Goal: Task Accomplishment & Management: Manage account settings

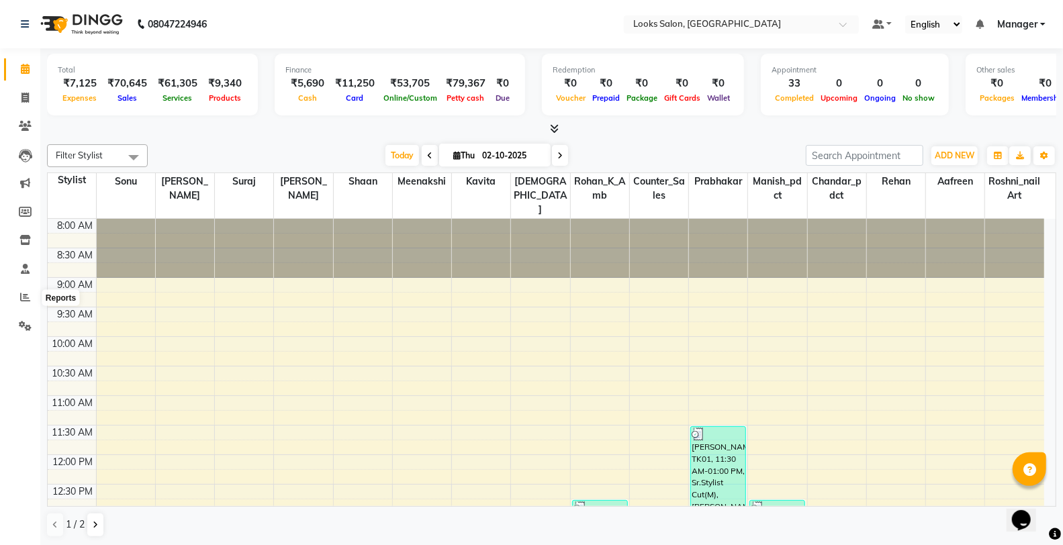
click at [16, 298] on span at bounding box center [24, 297] width 23 height 15
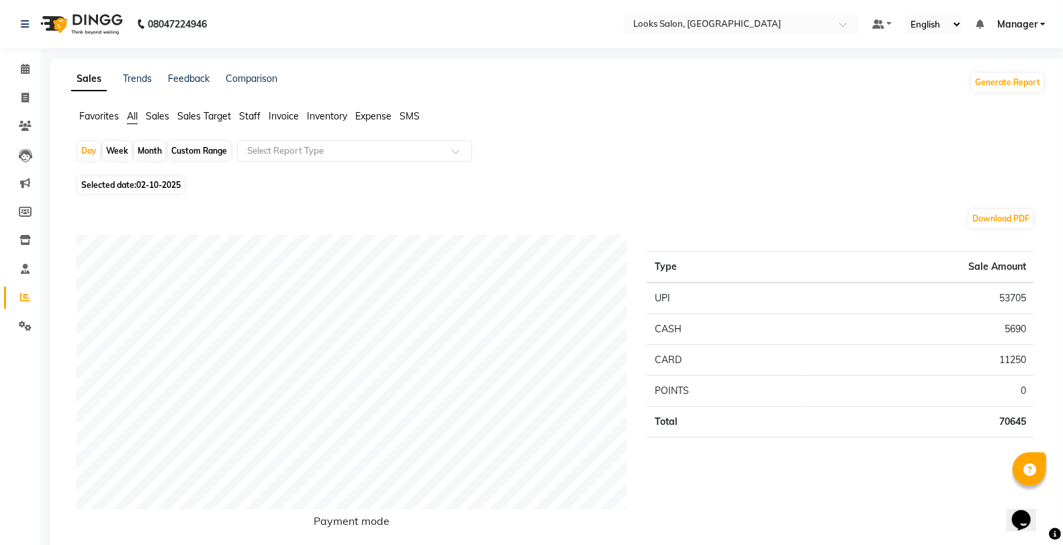
click at [249, 115] on span "Staff" at bounding box center [249, 116] width 21 height 12
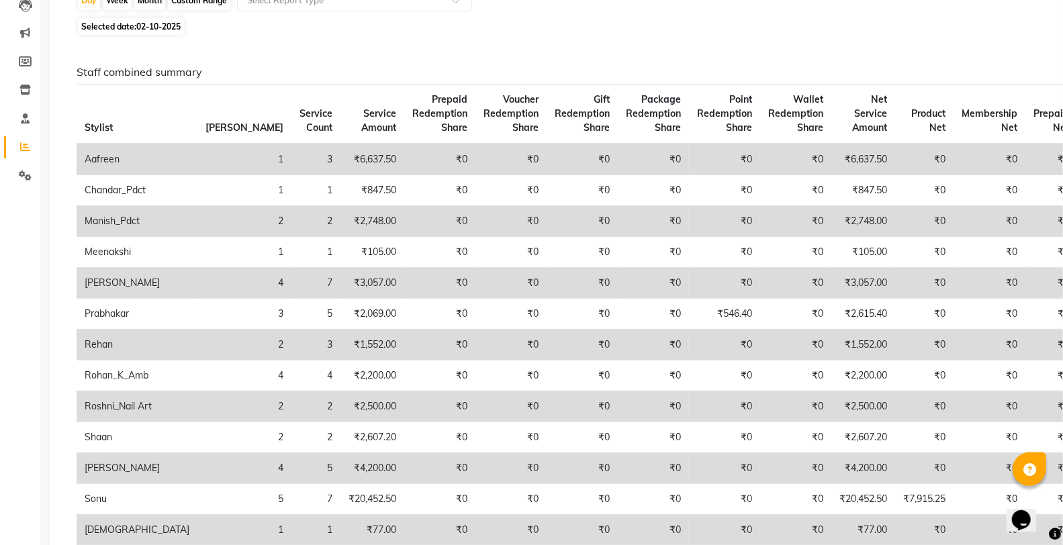
scroll to position [75, 0]
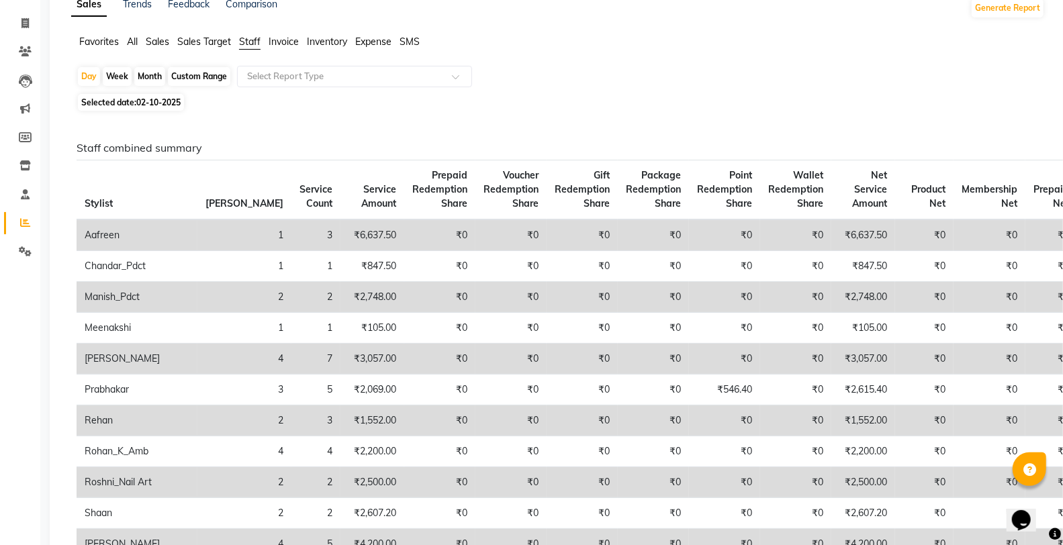
click at [165, 96] on span "Selected date: [DATE]" at bounding box center [131, 102] width 106 height 17
select select "10"
select select "2025"
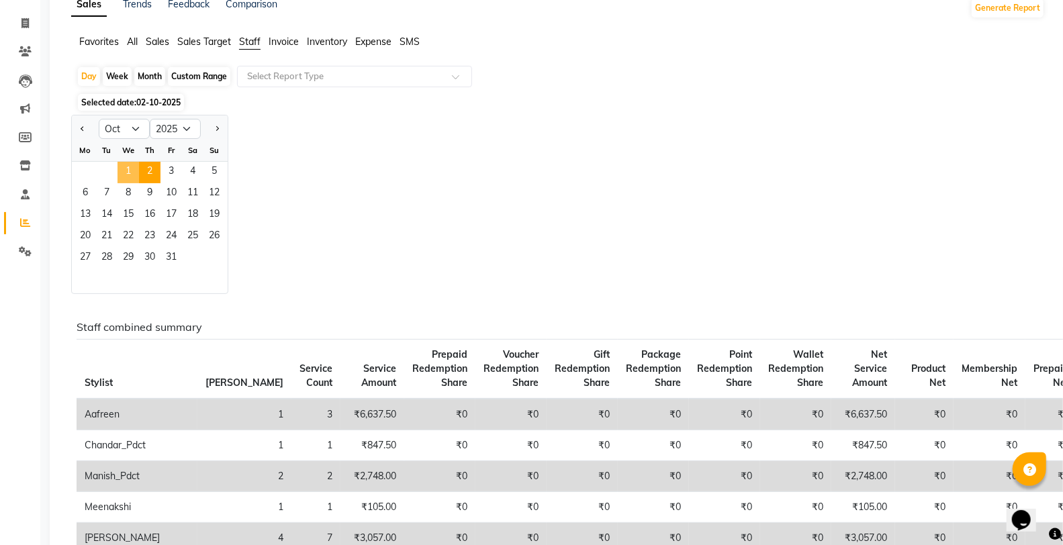
click at [125, 171] on span "1" at bounding box center [127, 172] width 21 height 21
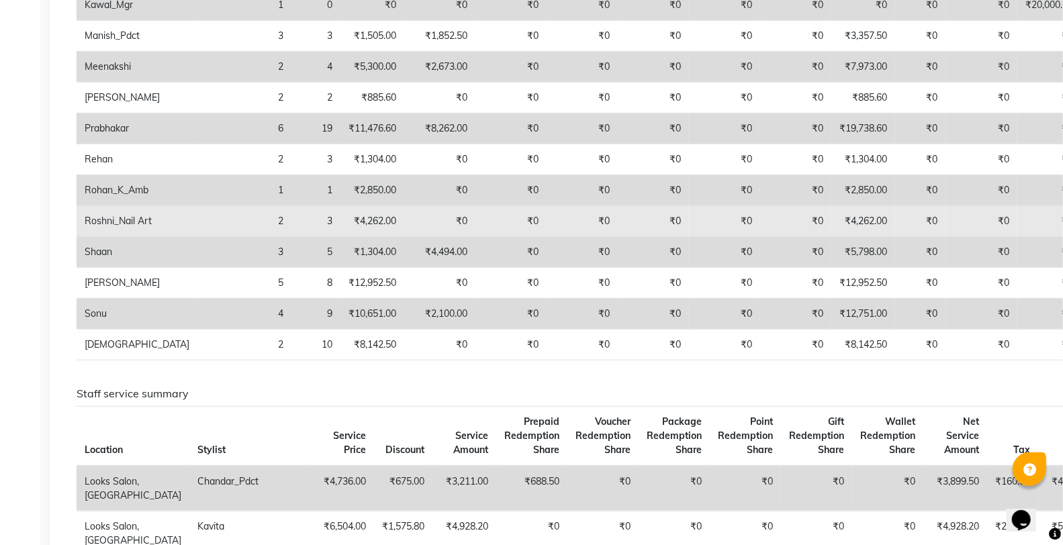
scroll to position [373, 0]
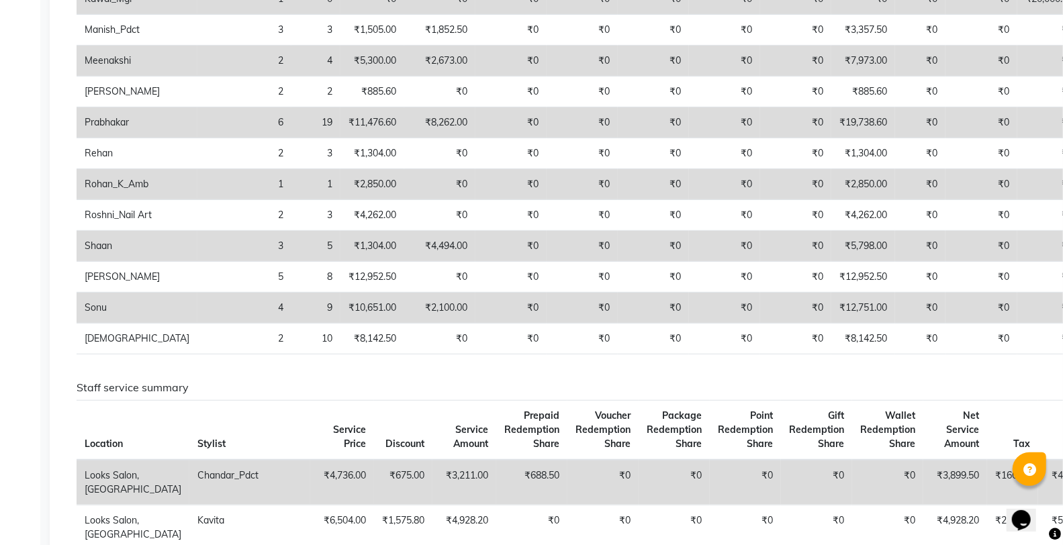
click at [831, 320] on td "₹12,751.00" at bounding box center [863, 308] width 64 height 31
click at [831, 319] on td "₹12,751.00" at bounding box center [863, 308] width 64 height 31
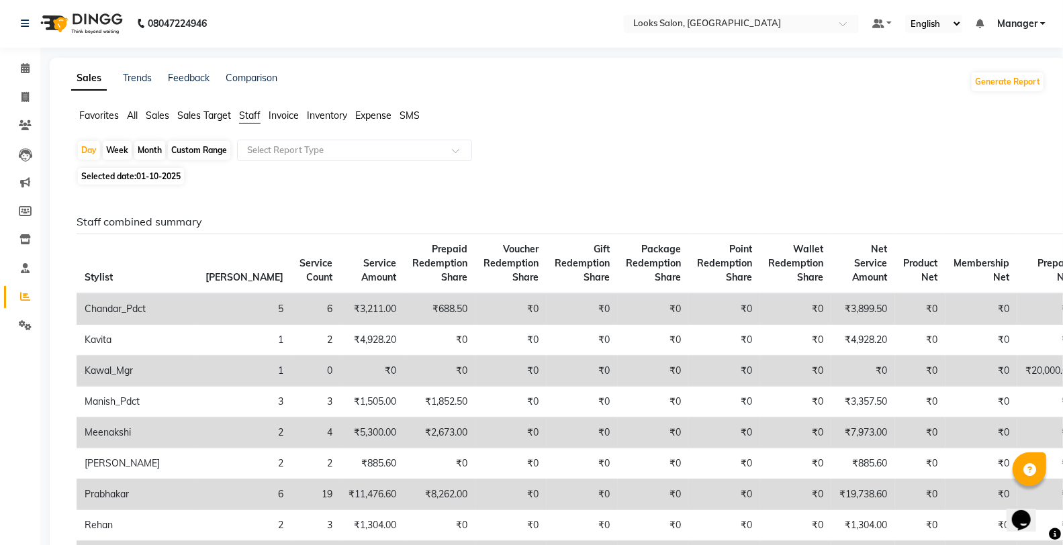
scroll to position [0, 0]
click at [23, 78] on link "Calendar" at bounding box center [20, 69] width 32 height 22
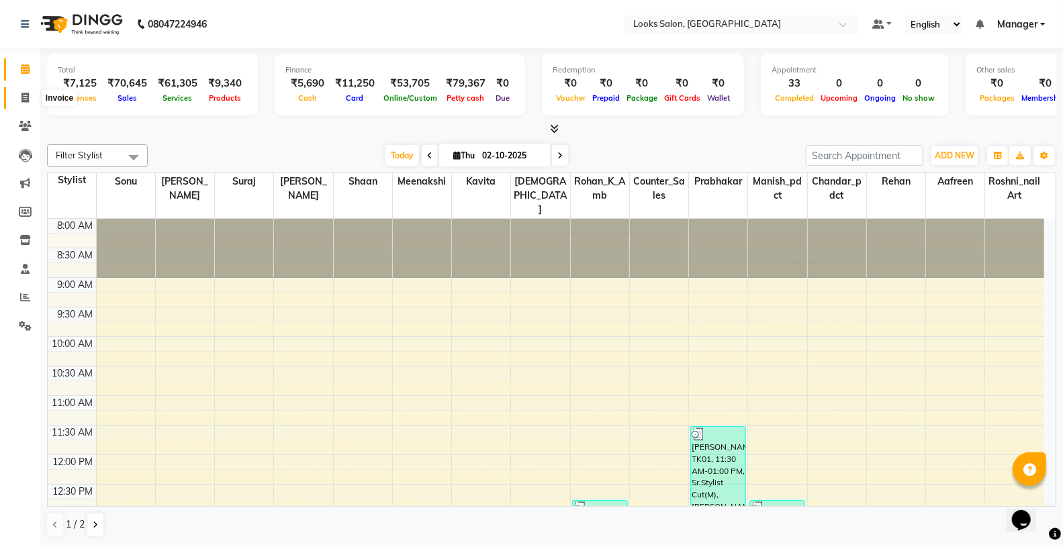
click at [26, 93] on icon at bounding box center [24, 98] width 7 height 10
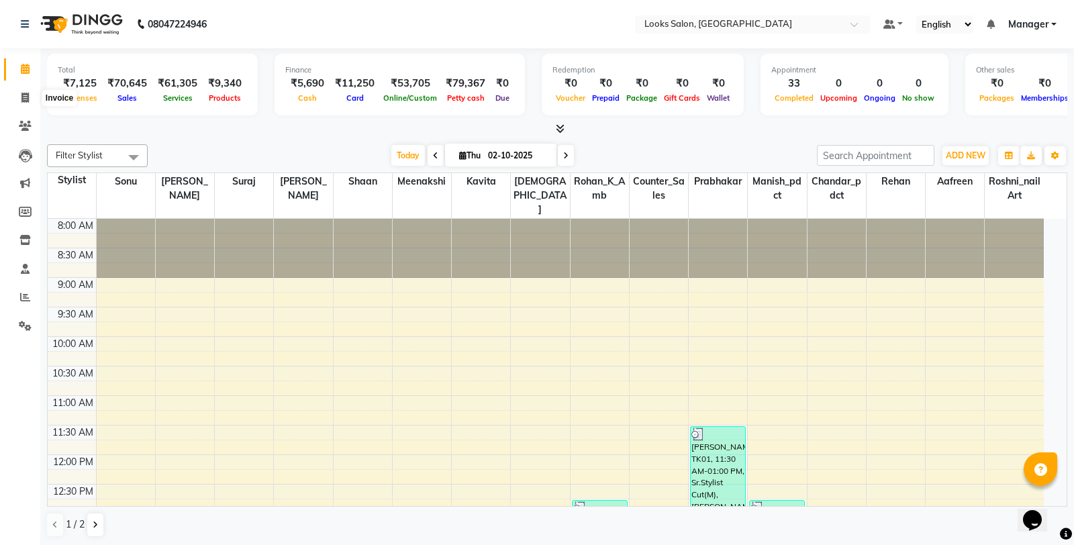
select select "service"
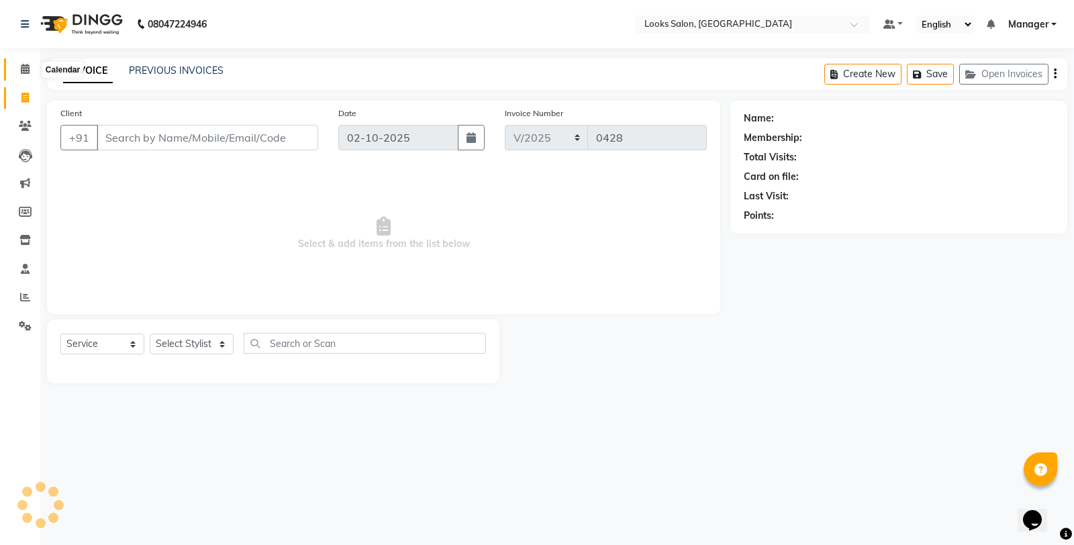
click at [17, 69] on span at bounding box center [24, 69] width 23 height 15
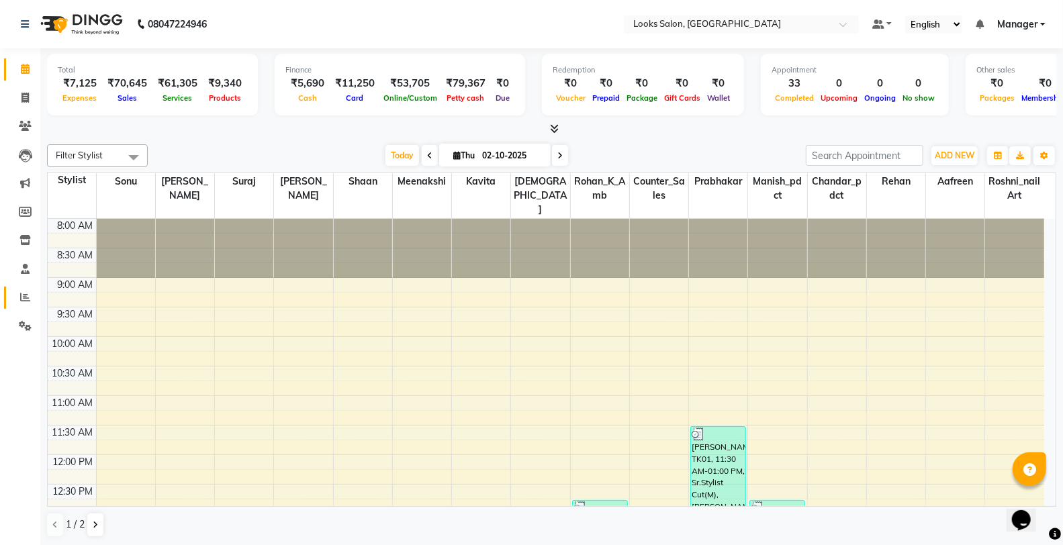
drag, startPoint x: 3, startPoint y: 285, endPoint x: 10, endPoint y: 290, distance: 8.8
click at [3, 286] on li "Reports" at bounding box center [20, 297] width 40 height 29
click at [15, 292] on span at bounding box center [24, 297] width 23 height 15
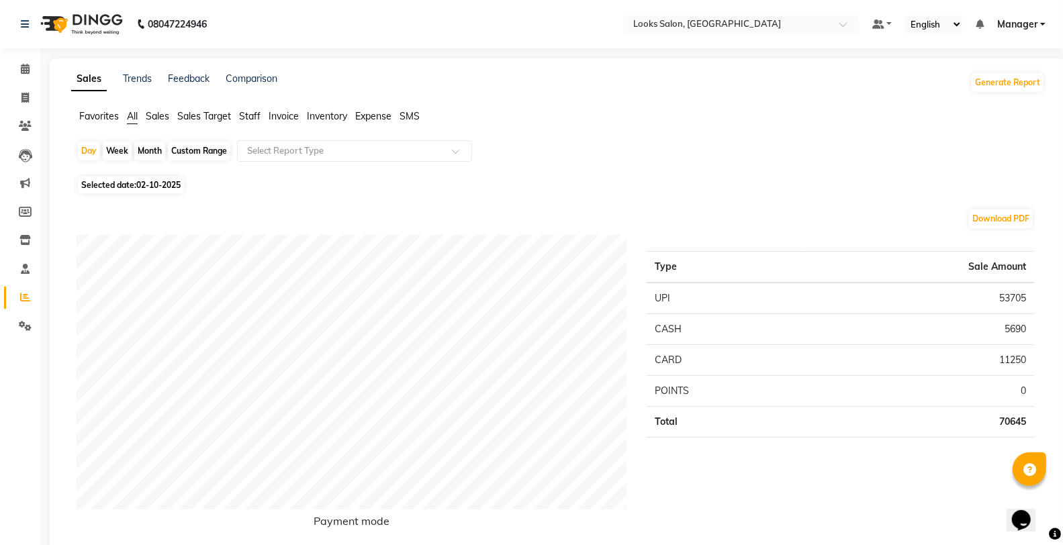
click at [250, 118] on span "Staff" at bounding box center [249, 116] width 21 height 12
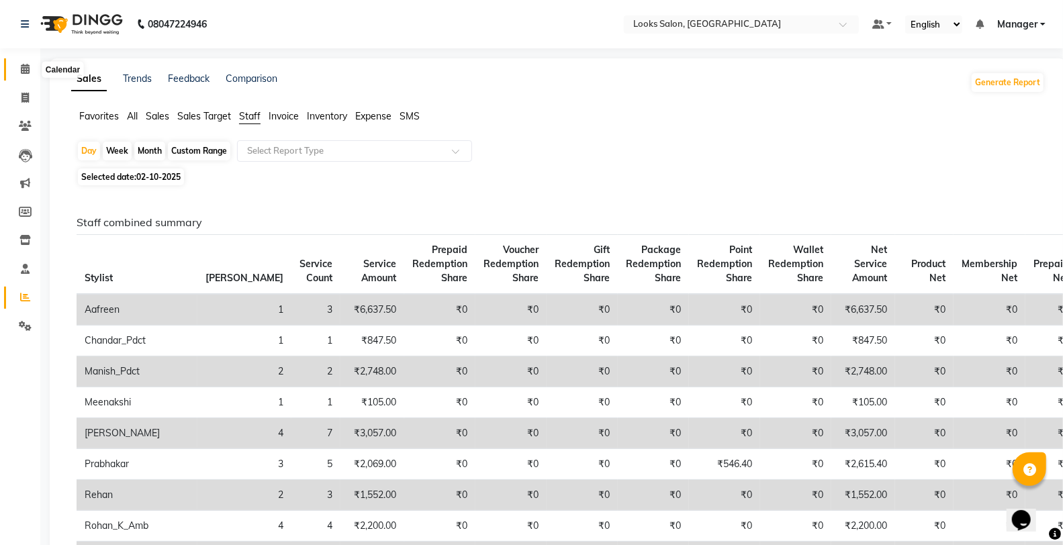
drag, startPoint x: 25, startPoint y: 76, endPoint x: 93, endPoint y: 45, distance: 74.5
click at [25, 76] on span at bounding box center [24, 69] width 23 height 15
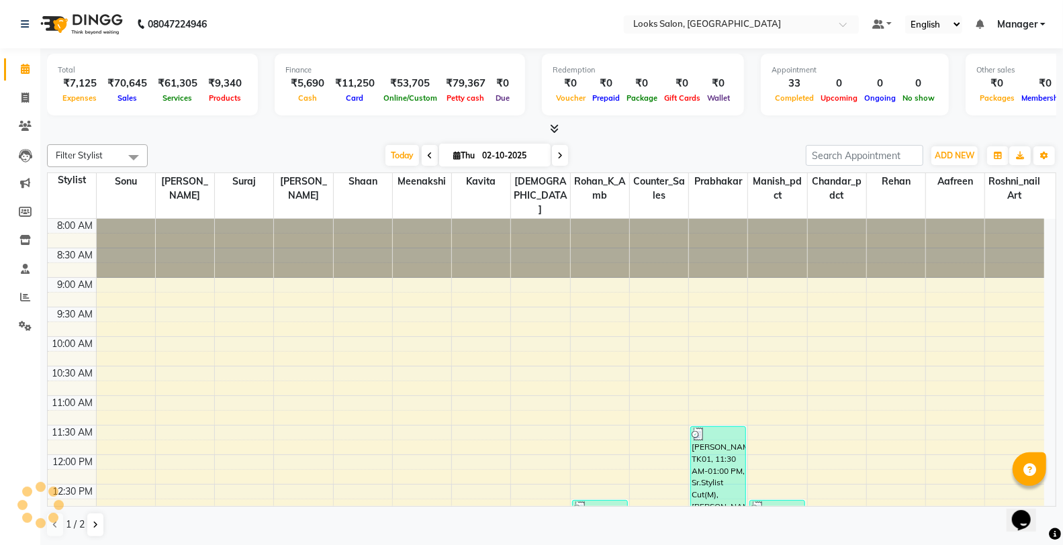
scroll to position [469, 0]
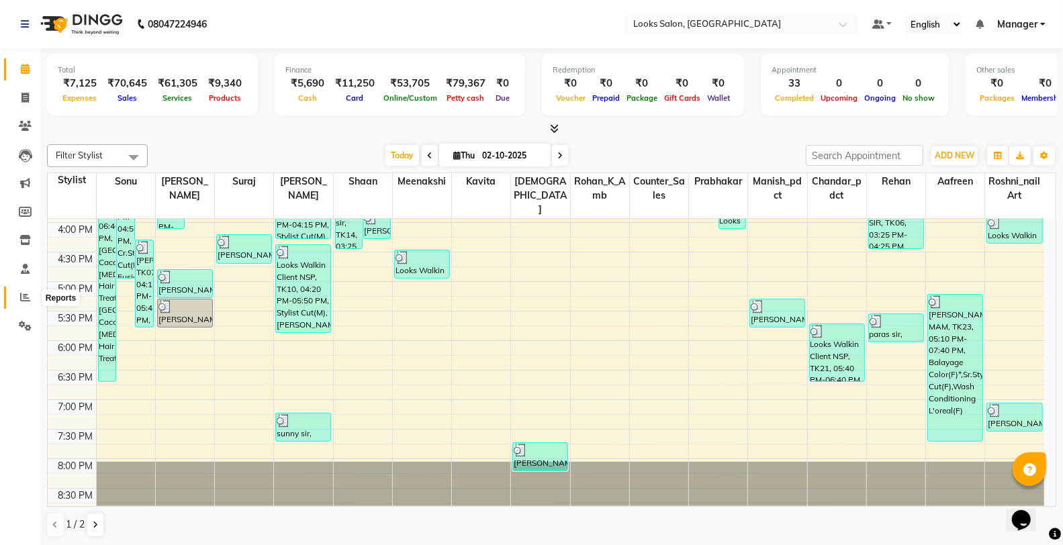
click at [26, 295] on icon at bounding box center [25, 297] width 10 height 10
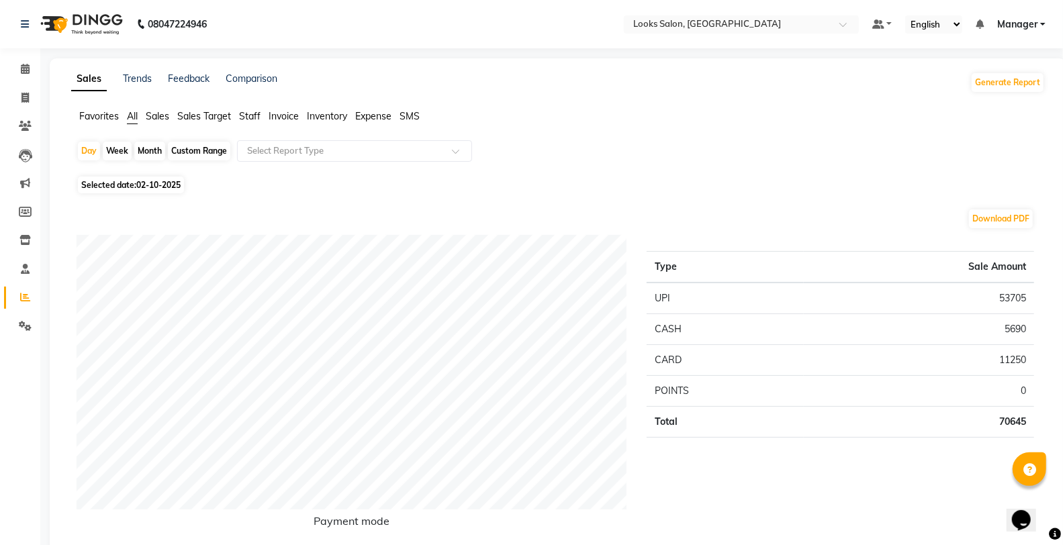
click at [258, 115] on span "Staff" at bounding box center [249, 116] width 21 height 12
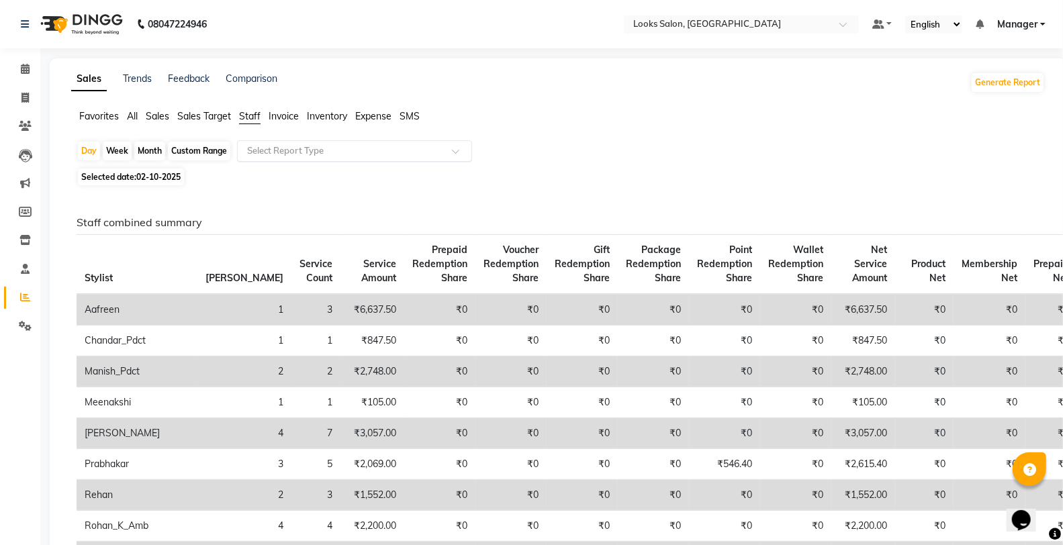
click at [320, 149] on input "text" at bounding box center [340, 150] width 193 height 13
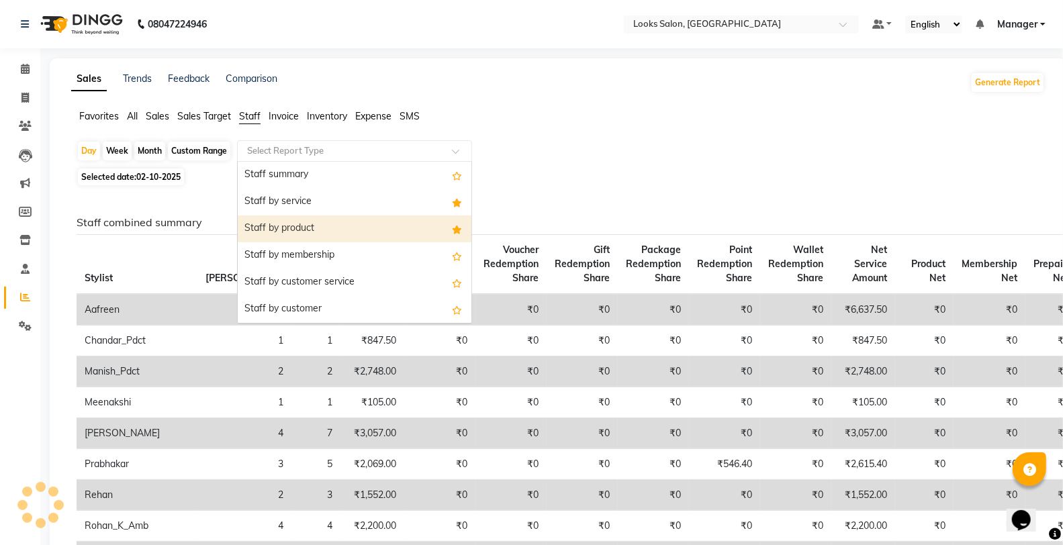
click at [303, 215] on div "Staff by product" at bounding box center [355, 228] width 234 height 27
select select "full_report"
select select "csv"
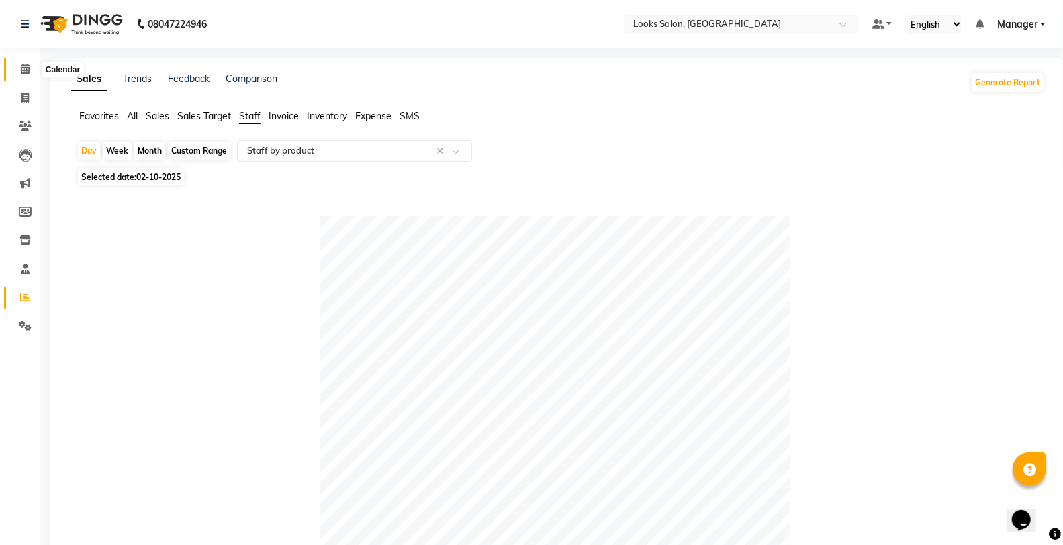
click at [19, 70] on span at bounding box center [24, 69] width 23 height 15
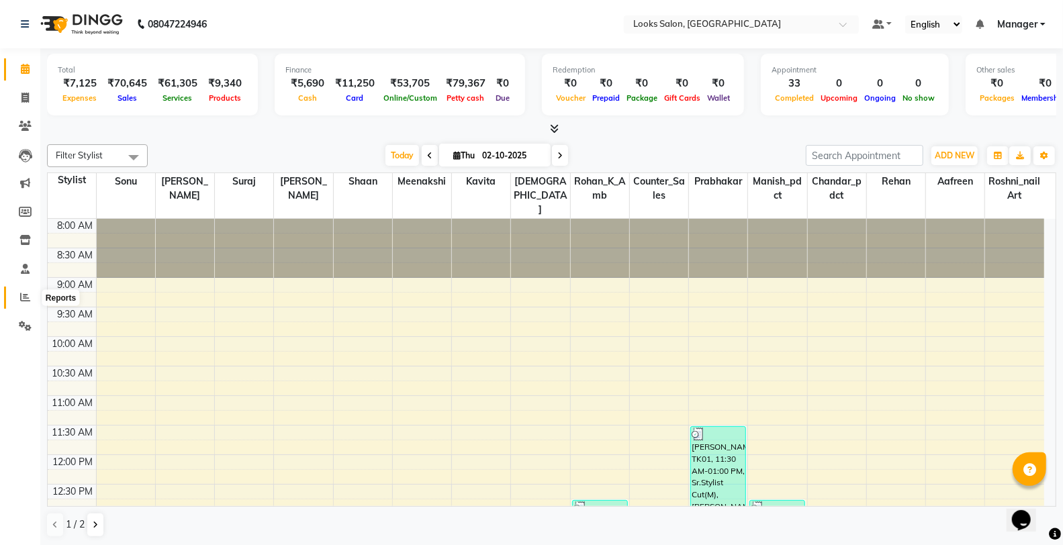
drag, startPoint x: 25, startPoint y: 293, endPoint x: 36, endPoint y: 287, distance: 12.0
click at [25, 293] on icon at bounding box center [25, 297] width 10 height 10
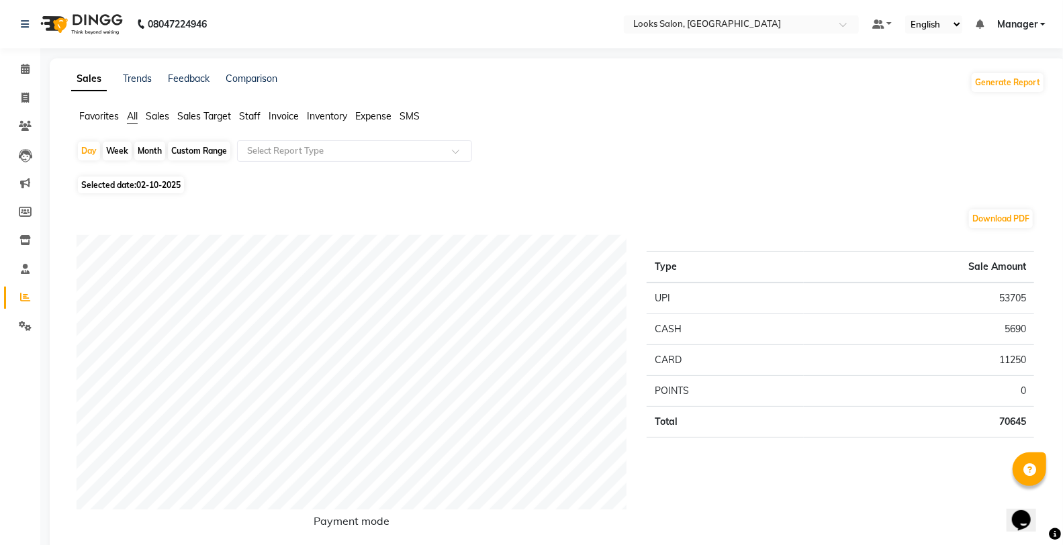
drag, startPoint x: 258, startPoint y: 115, endPoint x: 264, endPoint y: 138, distance: 23.4
click at [258, 116] on span "Staff" at bounding box center [249, 116] width 21 height 12
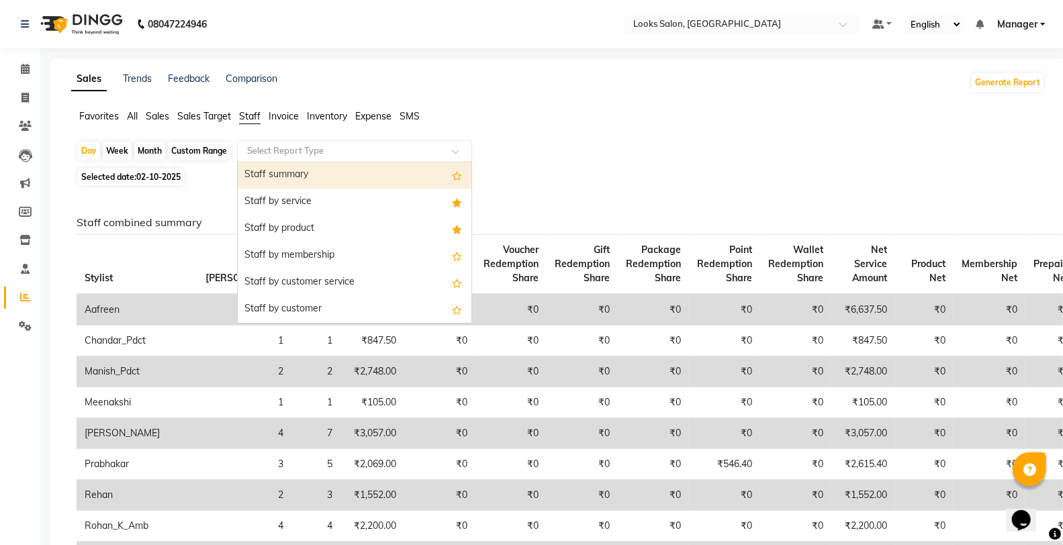
click at [276, 151] on input "text" at bounding box center [340, 150] width 193 height 13
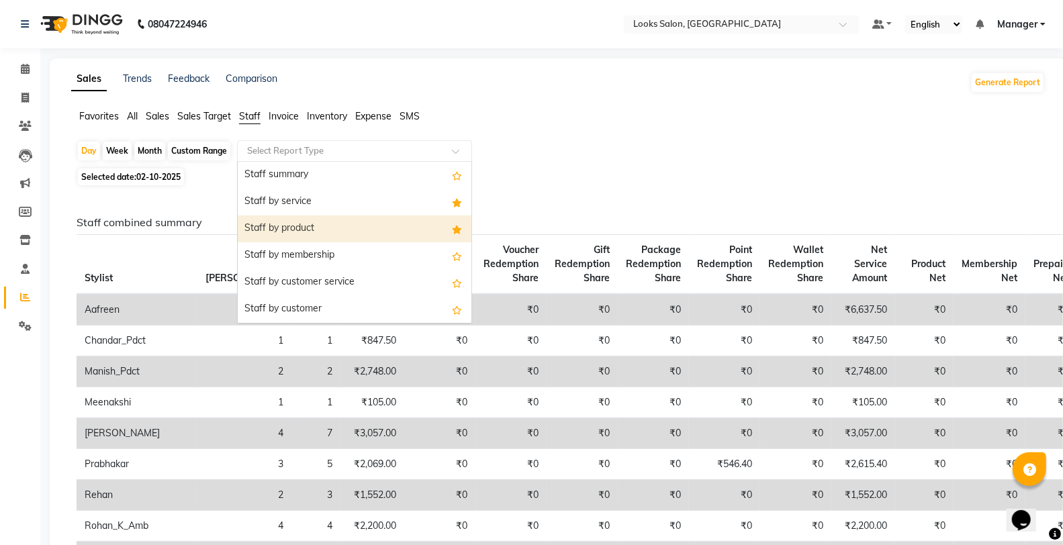
click at [334, 240] on div "Staff by product" at bounding box center [355, 228] width 234 height 27
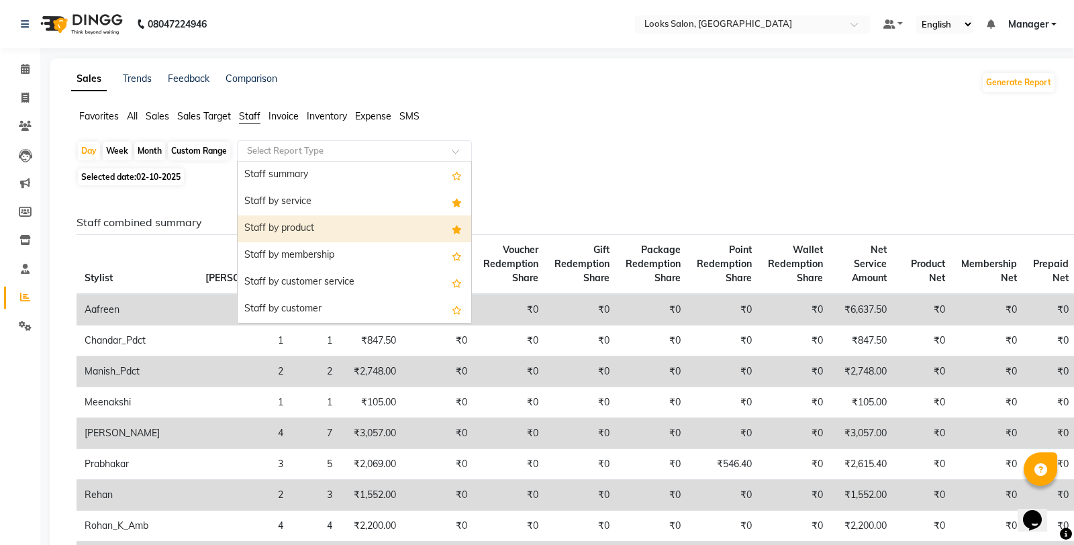
select select "full_report"
select select "csv"
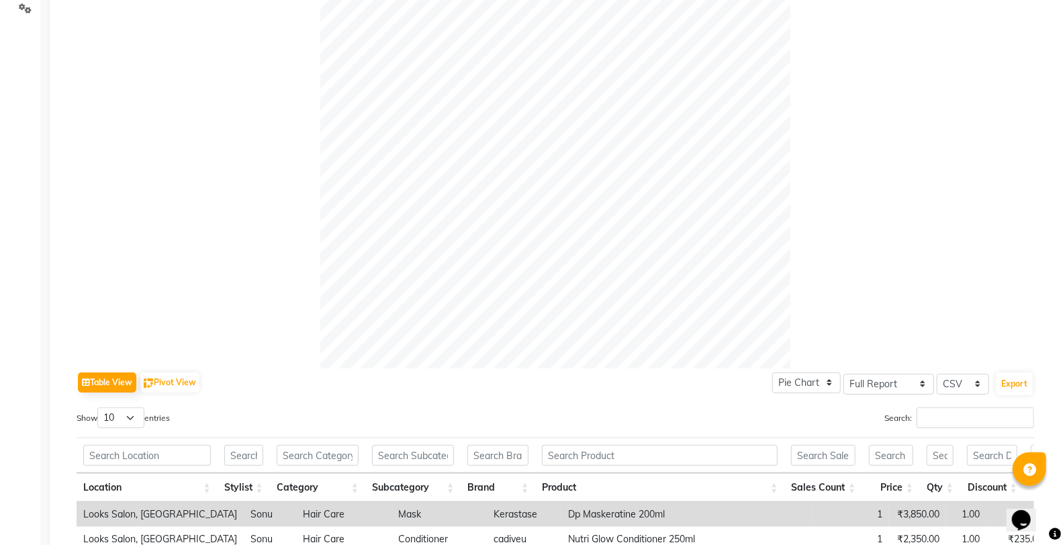
scroll to position [498, 0]
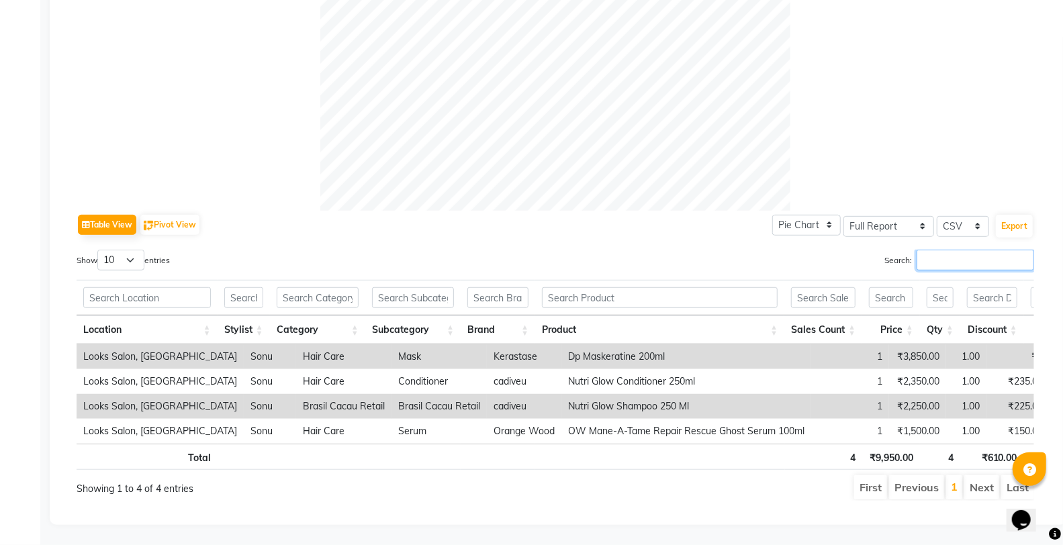
click at [922, 250] on input "Search:" at bounding box center [974, 260] width 117 height 21
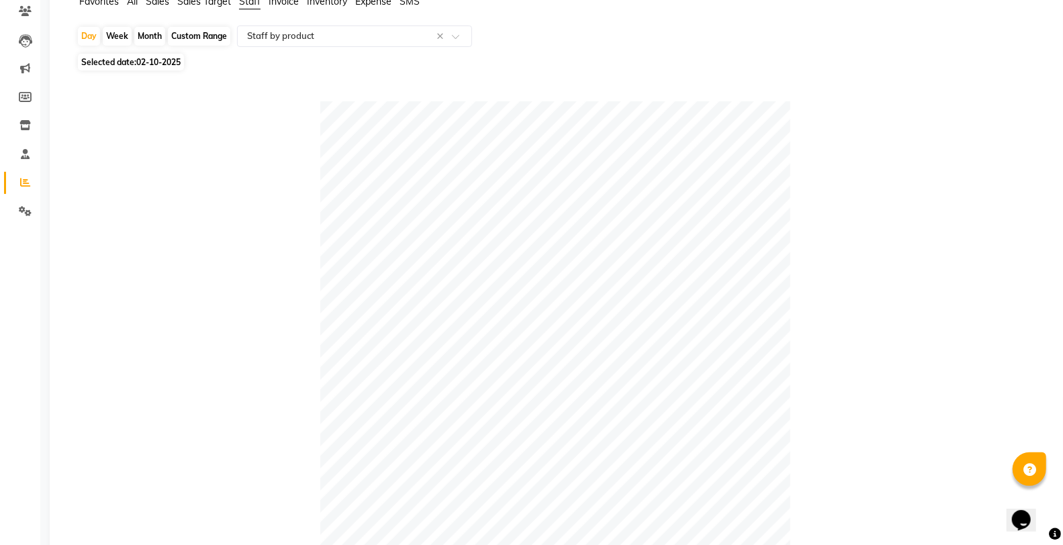
scroll to position [0, 0]
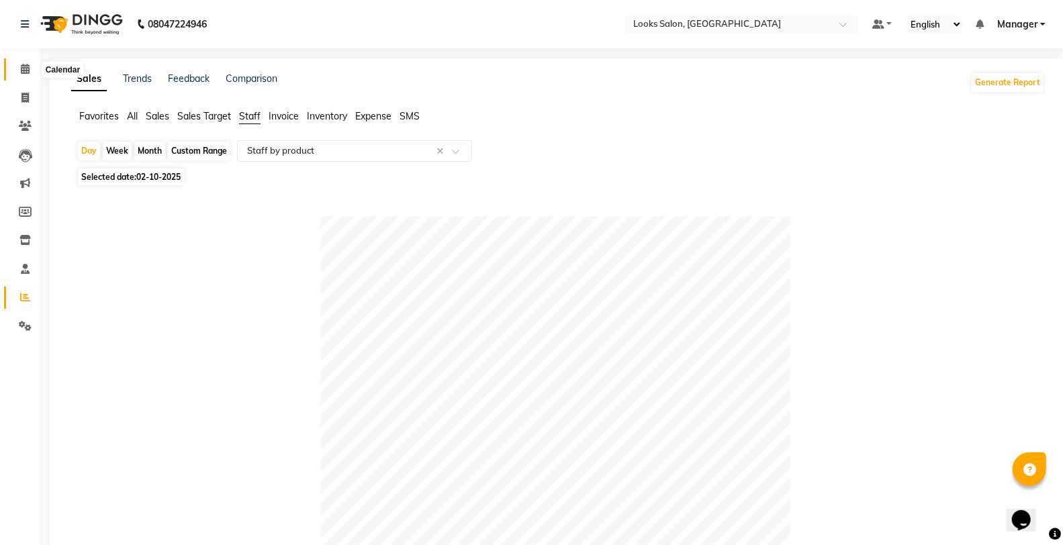
drag, startPoint x: 17, startPoint y: 72, endPoint x: 35, endPoint y: 83, distance: 21.4
click at [17, 72] on span at bounding box center [24, 69] width 23 height 15
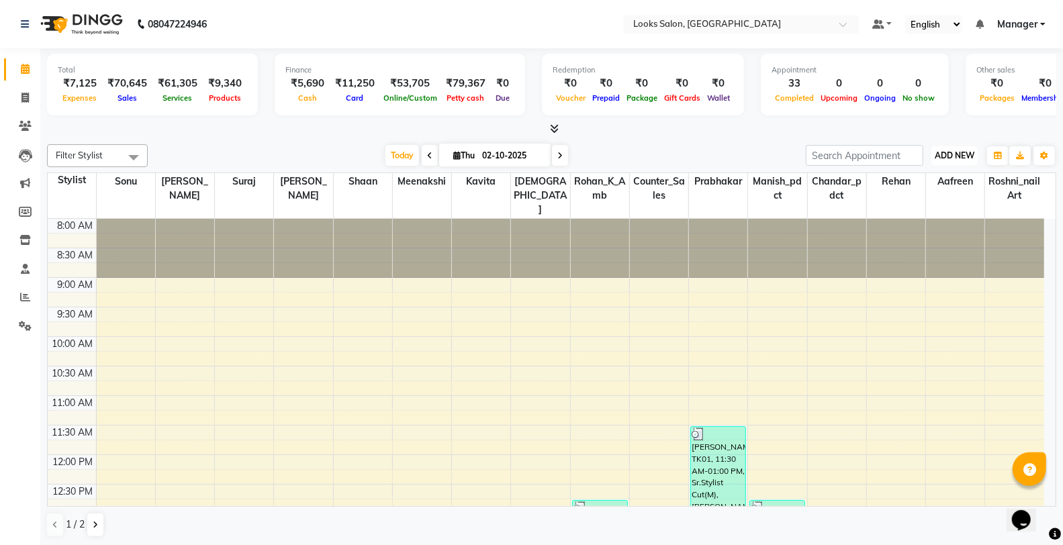
click at [951, 152] on span "ADD NEW" at bounding box center [954, 155] width 40 height 10
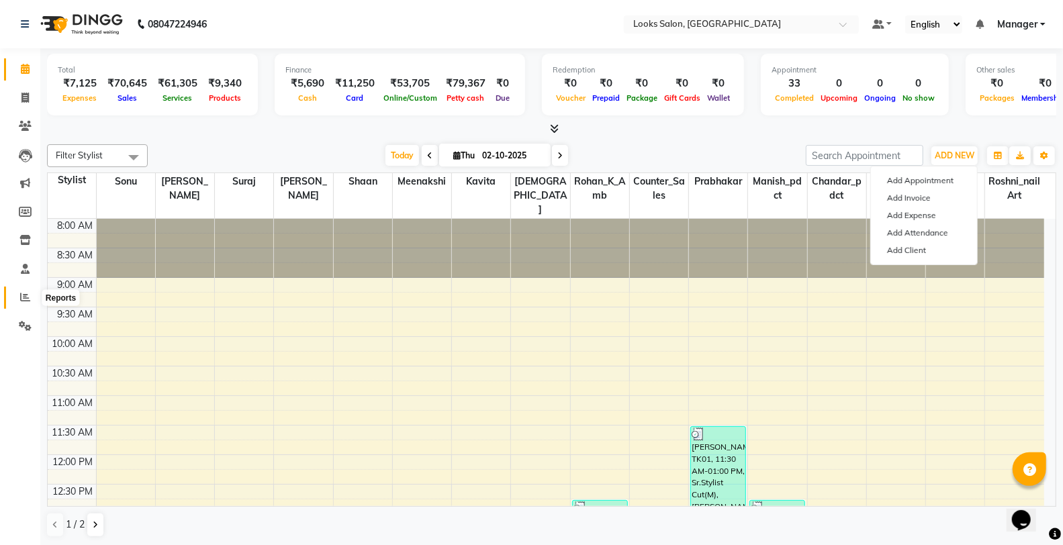
drag, startPoint x: 23, startPoint y: 302, endPoint x: 25, endPoint y: 289, distance: 12.9
click at [23, 302] on icon at bounding box center [25, 297] width 10 height 10
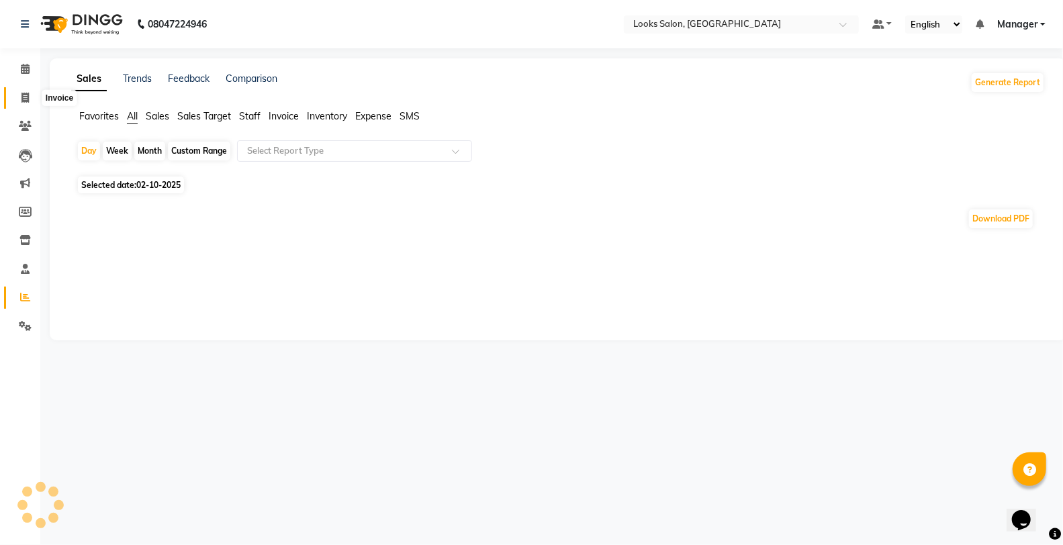
click at [25, 101] on icon at bounding box center [24, 98] width 7 height 10
select select "service"
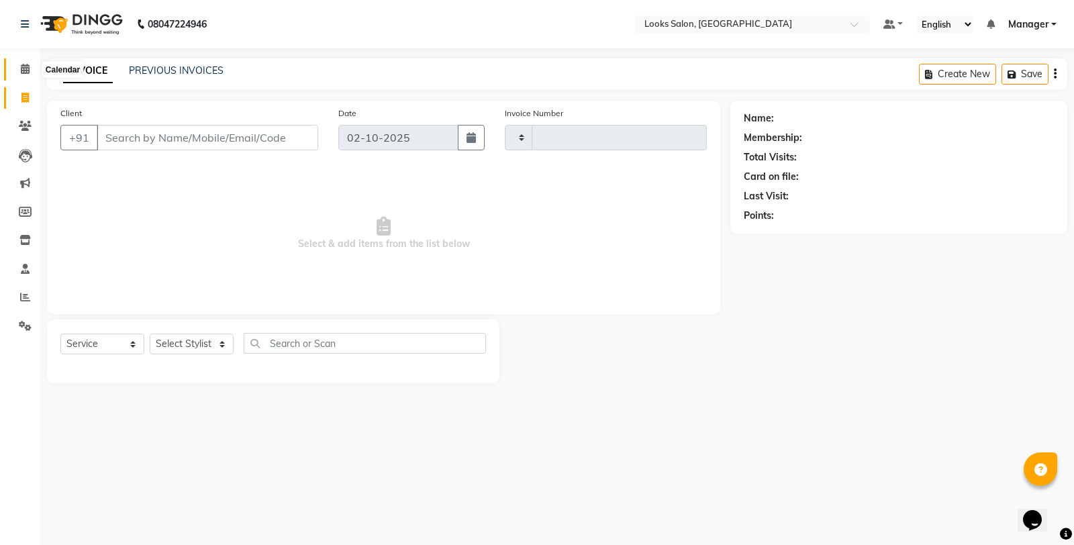
click at [21, 73] on icon at bounding box center [25, 69] width 9 height 10
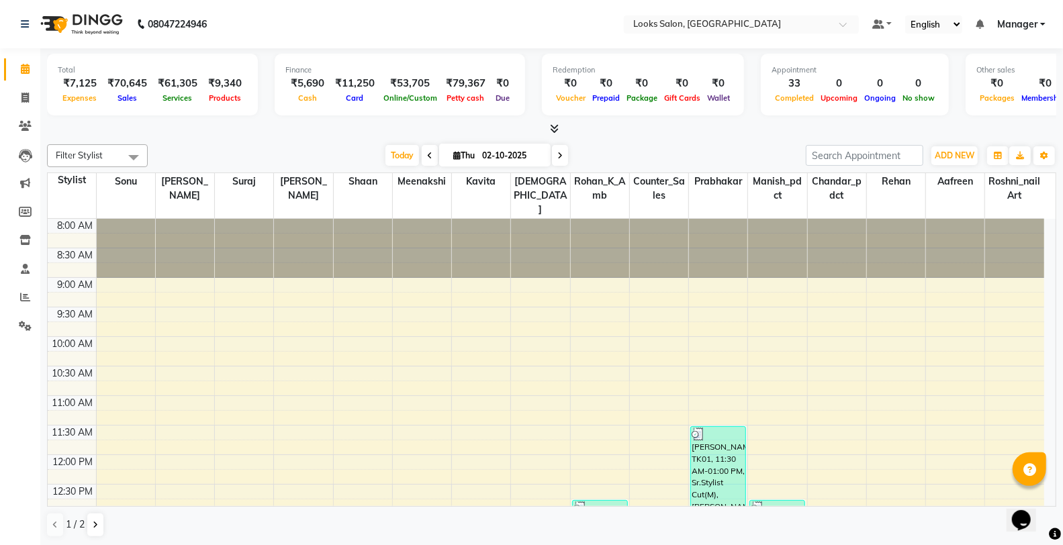
scroll to position [1, 0]
click at [959, 151] on span "ADD NEW" at bounding box center [954, 155] width 40 height 10
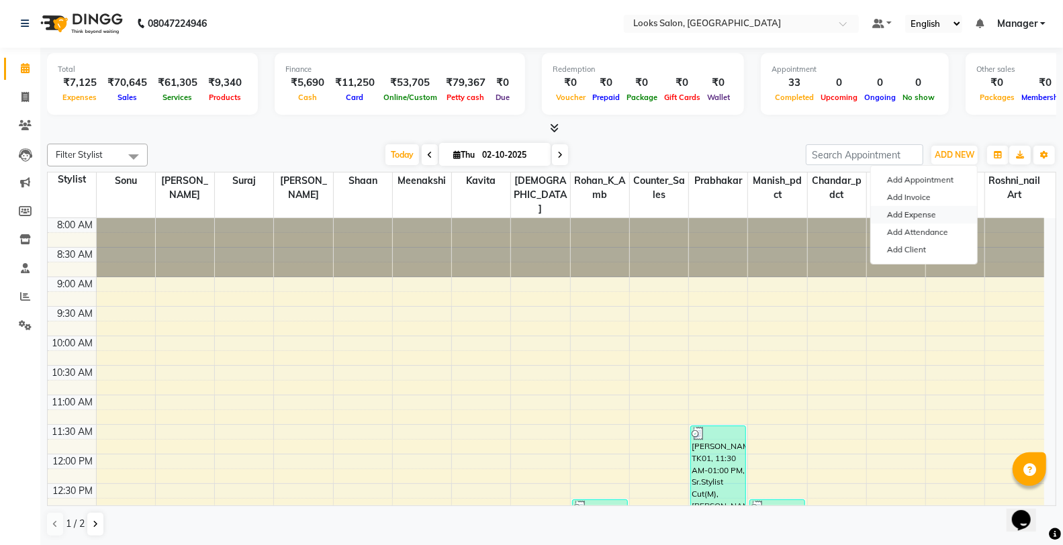
click at [937, 210] on link "Add Expense" at bounding box center [924, 214] width 106 height 17
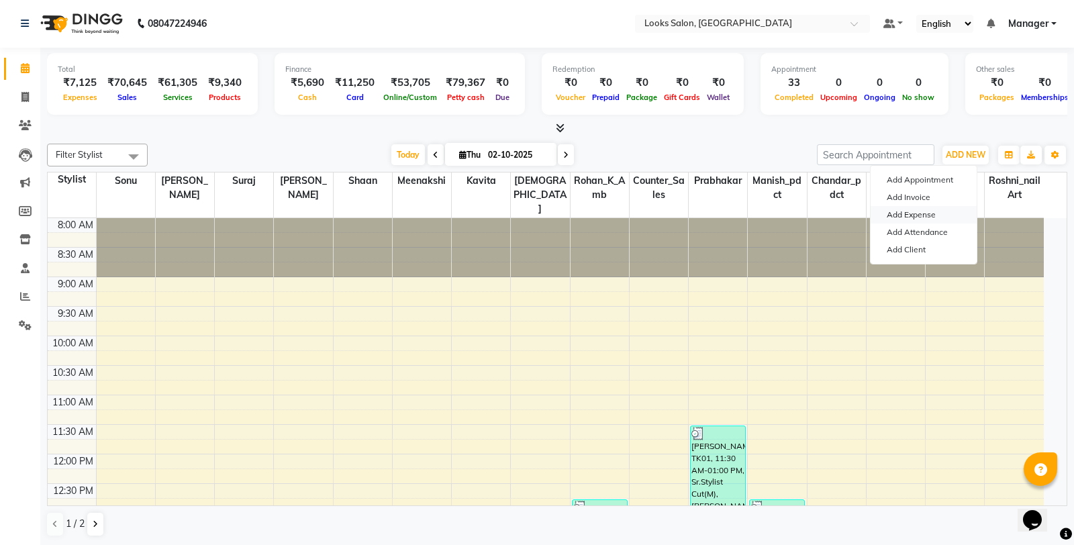
select select "1"
select select "7255"
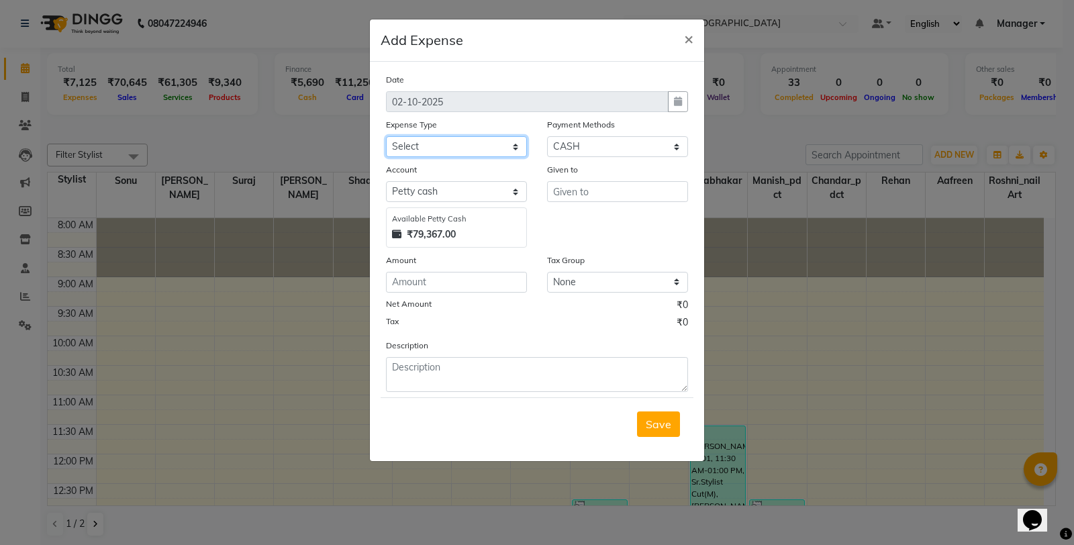
click at [418, 152] on select "Select Accommodation Aesthetics Bank Deposit BLINKIT Cash Handover Client Refun…" at bounding box center [456, 146] width 141 height 21
select select "24888"
click at [386, 136] on select "Select Accommodation Aesthetics Bank Deposit BLINKIT Cash Handover Client Refun…" at bounding box center [456, 146] width 141 height 21
type input "Counter_Sales"
type input "535"
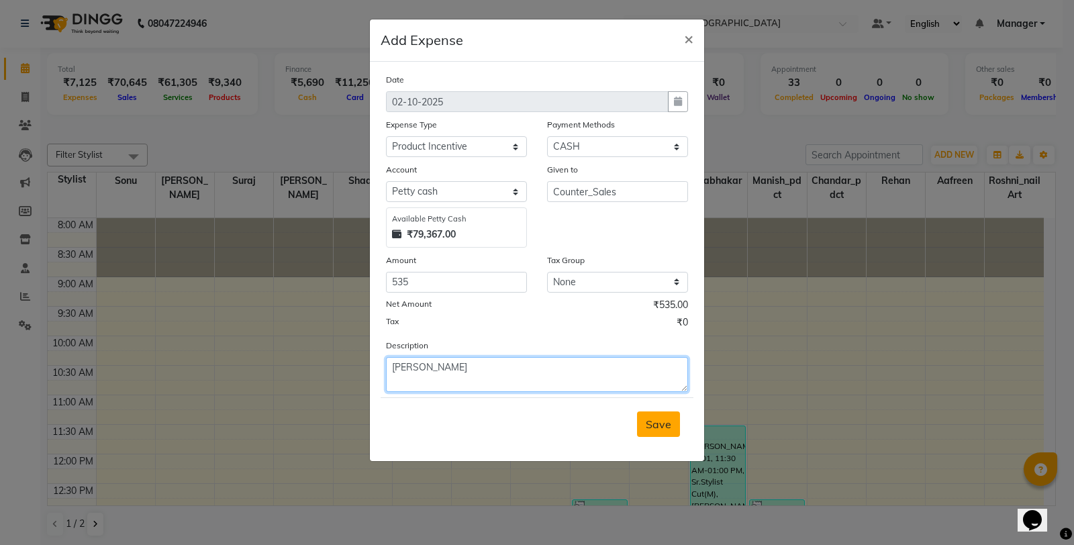
type textarea "[PERSON_NAME]"
click at [655, 416] on button "Save" at bounding box center [658, 425] width 43 height 26
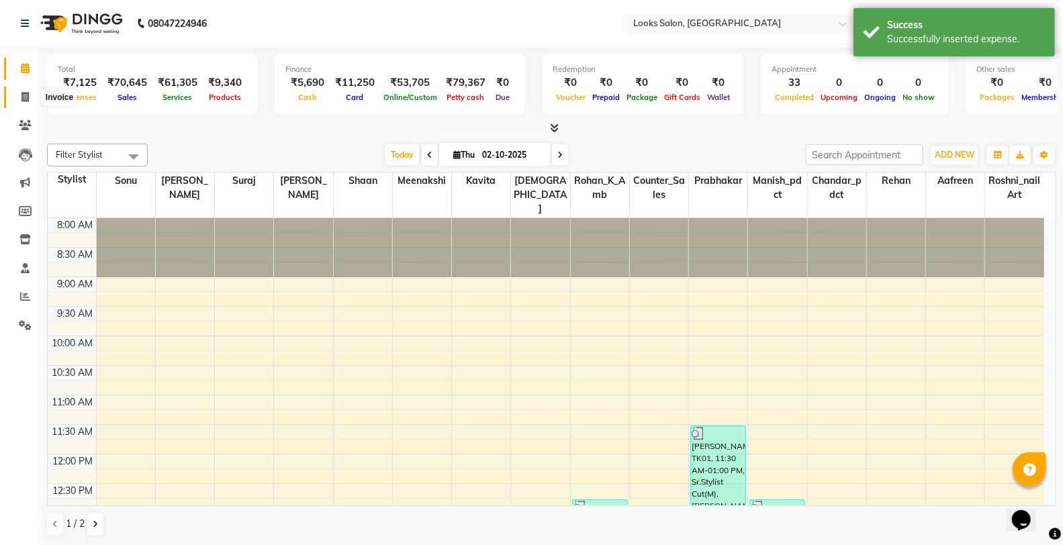
click at [36, 99] on span at bounding box center [24, 97] width 23 height 15
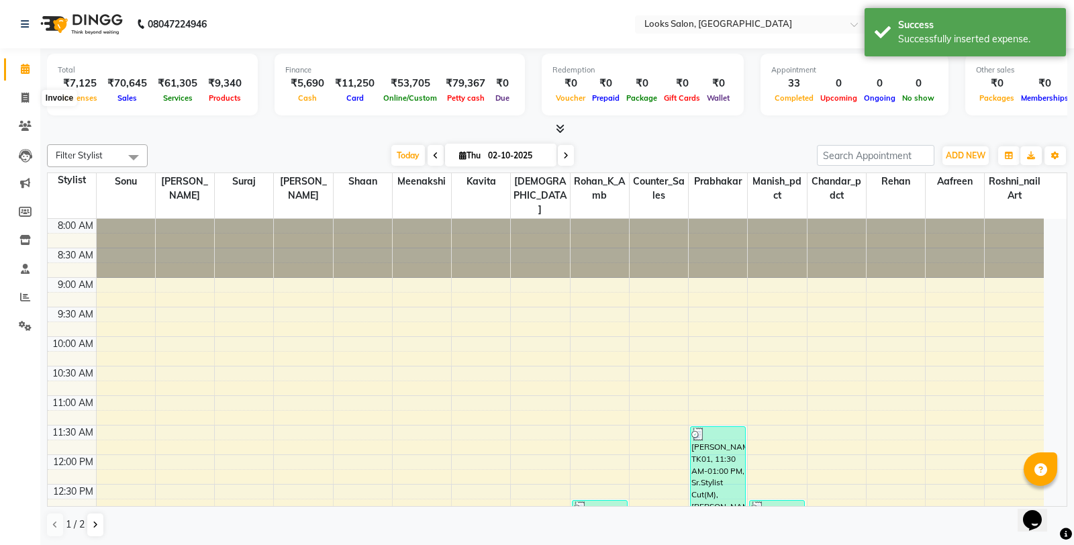
select select "service"
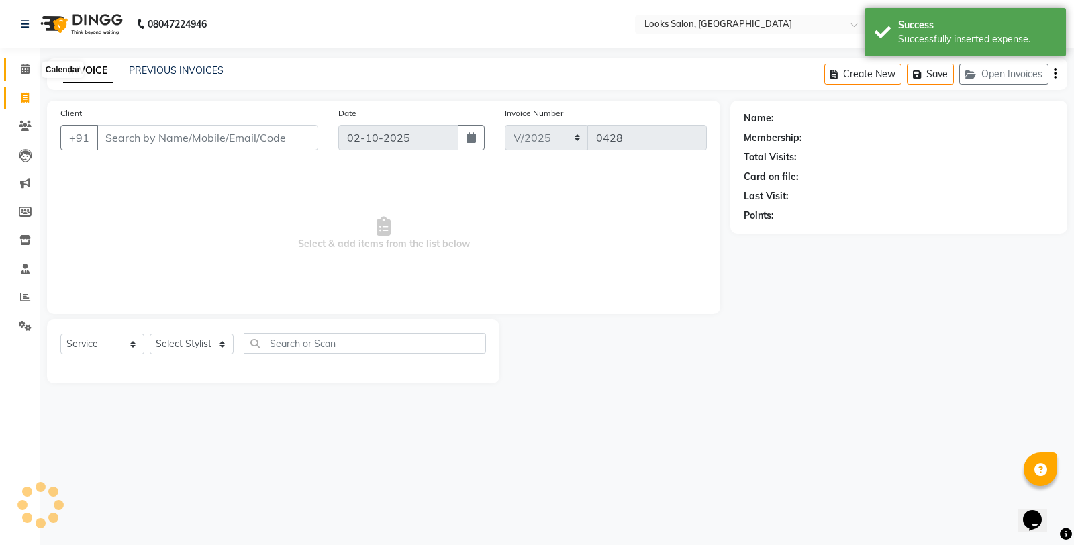
click at [28, 75] on span at bounding box center [24, 69] width 23 height 15
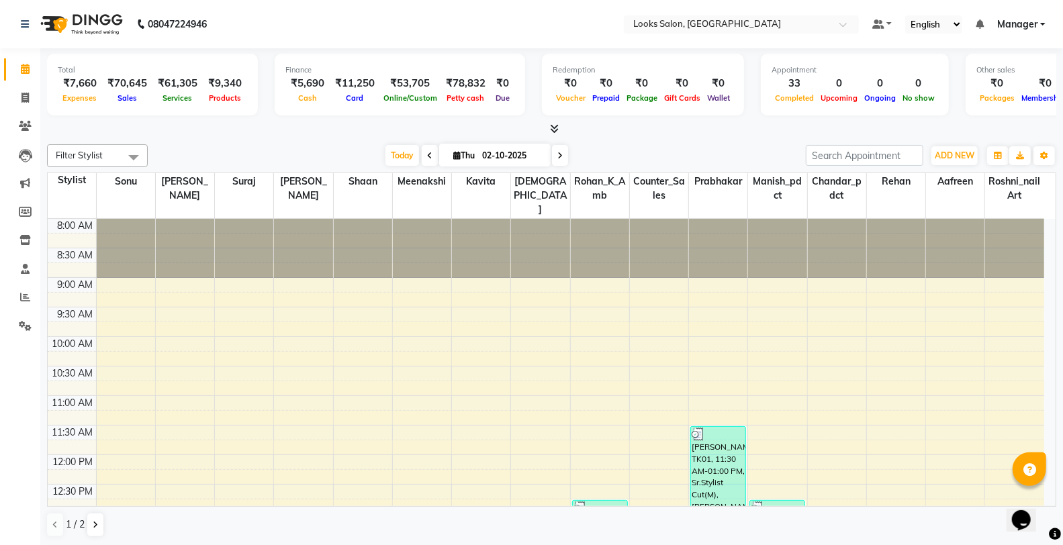
click at [15, 85] on li "Invoice" at bounding box center [20, 98] width 40 height 29
click at [26, 72] on icon at bounding box center [25, 69] width 9 height 10
click at [26, 95] on icon at bounding box center [24, 98] width 7 height 10
select select "service"
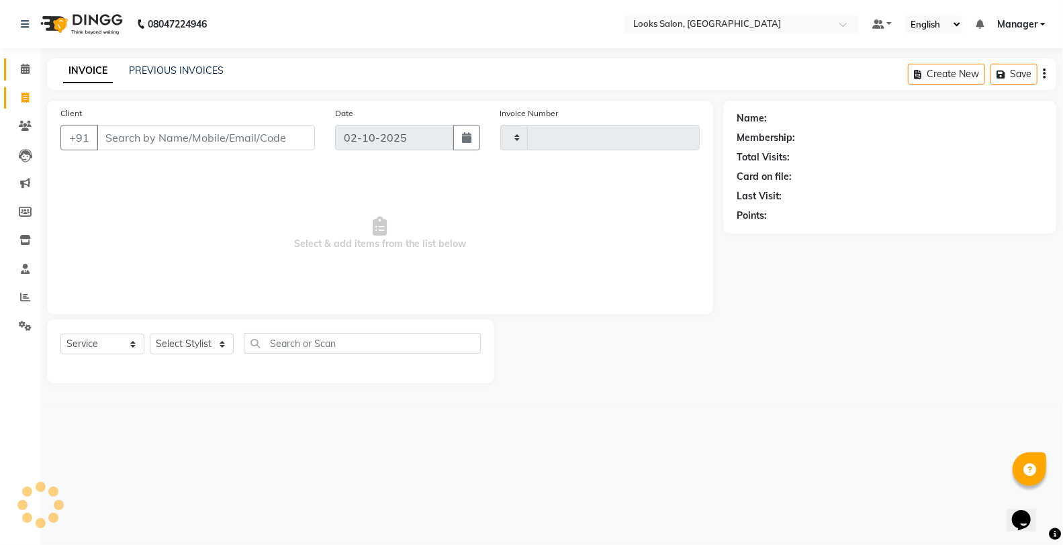
type input "0428"
click at [28, 73] on icon at bounding box center [25, 69] width 9 height 10
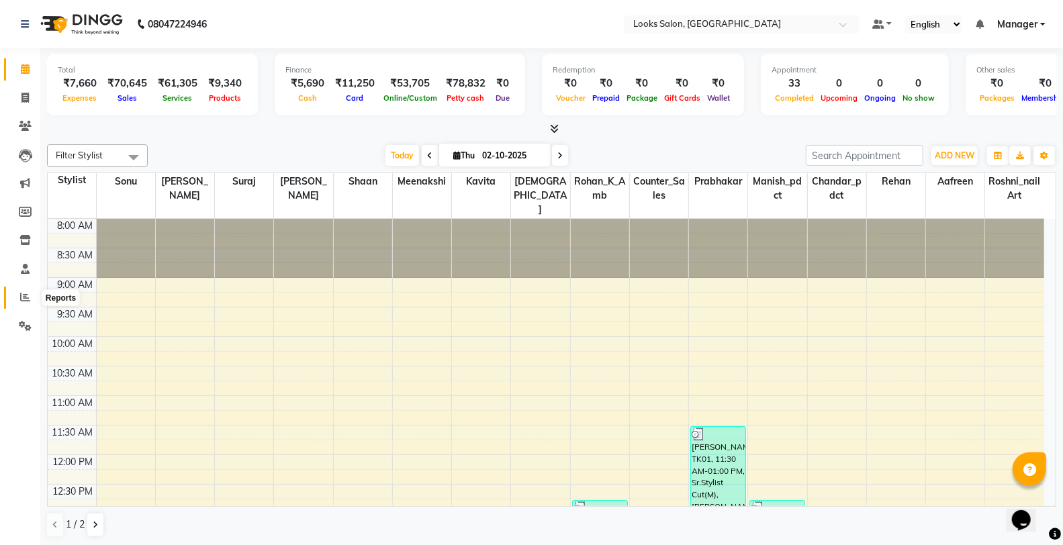
click at [25, 294] on icon at bounding box center [25, 297] width 10 height 10
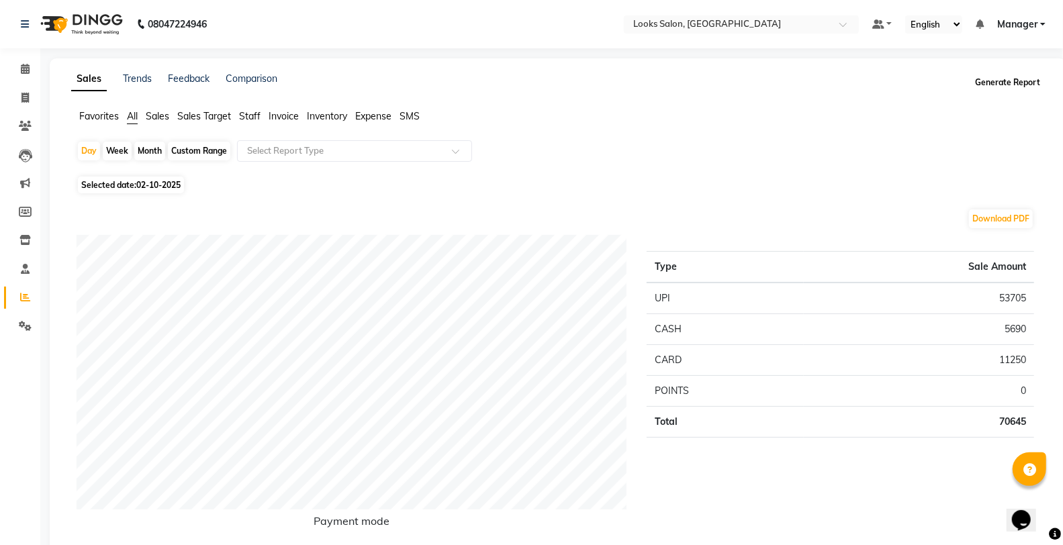
click at [1015, 87] on button "Generate Report" at bounding box center [1007, 82] width 72 height 19
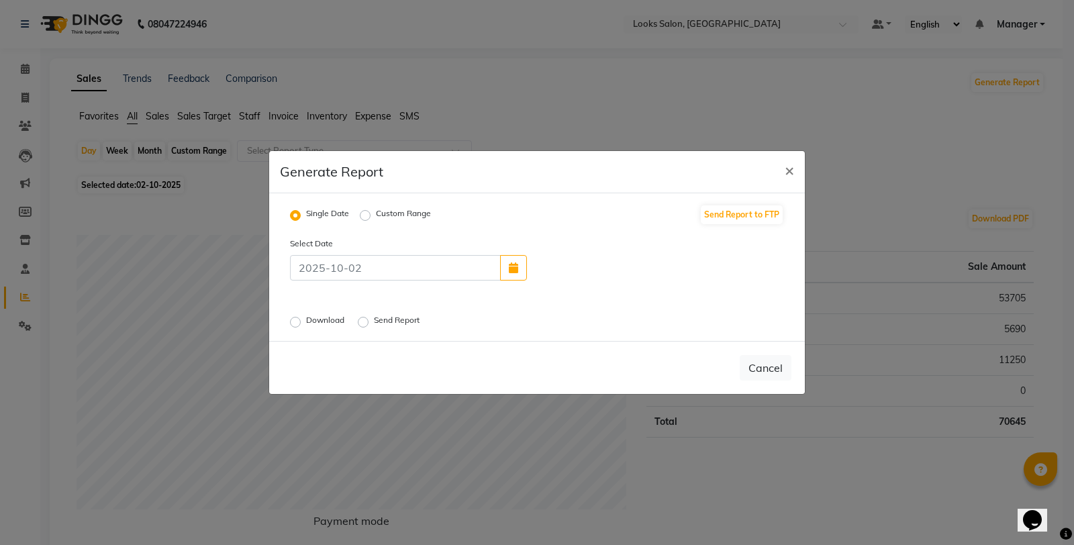
click at [306, 320] on label "Download" at bounding box center [326, 322] width 41 height 16
click at [296, 320] on input "Download" at bounding box center [297, 322] width 9 height 9
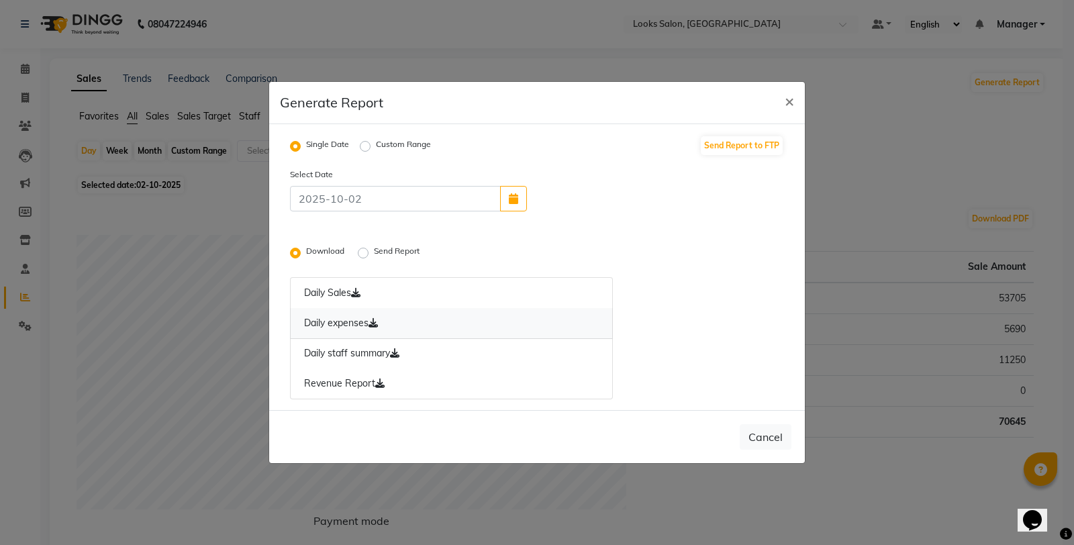
click at [368, 314] on link "Daily expenses" at bounding box center [451, 323] width 323 height 31
click at [399, 352] on icon at bounding box center [394, 352] width 9 height 9
click at [794, 97] on button "×" at bounding box center [789, 101] width 31 height 38
radio input "false"
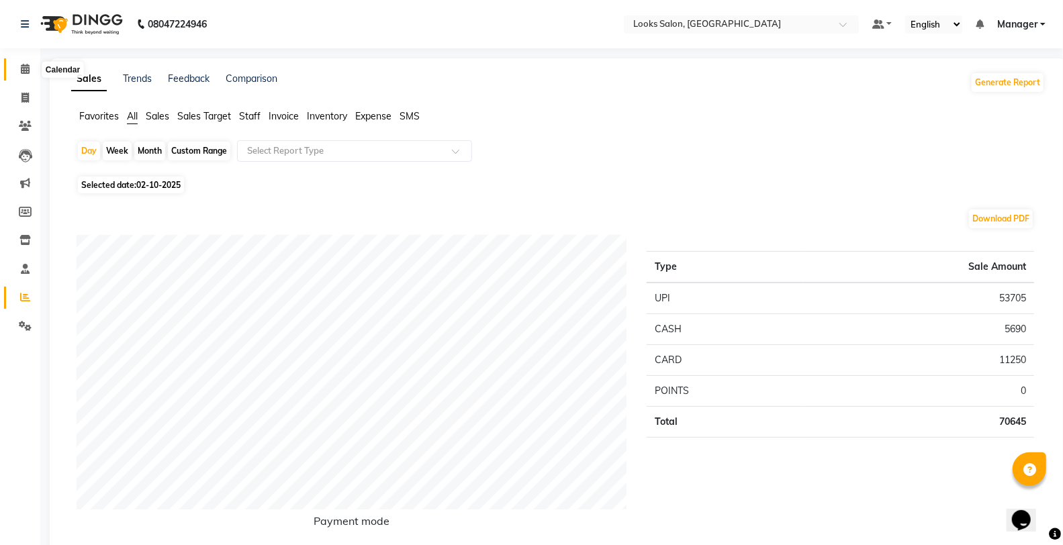
click at [26, 76] on span at bounding box center [24, 69] width 23 height 15
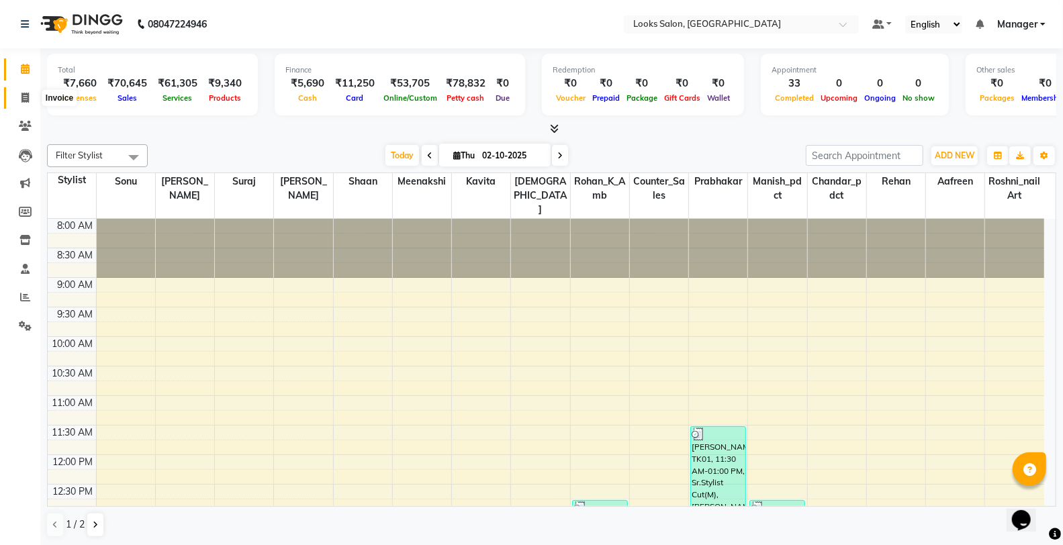
drag, startPoint x: 21, startPoint y: 97, endPoint x: 0, endPoint y: 62, distance: 40.6
click at [21, 97] on icon at bounding box center [24, 98] width 7 height 10
select select "service"
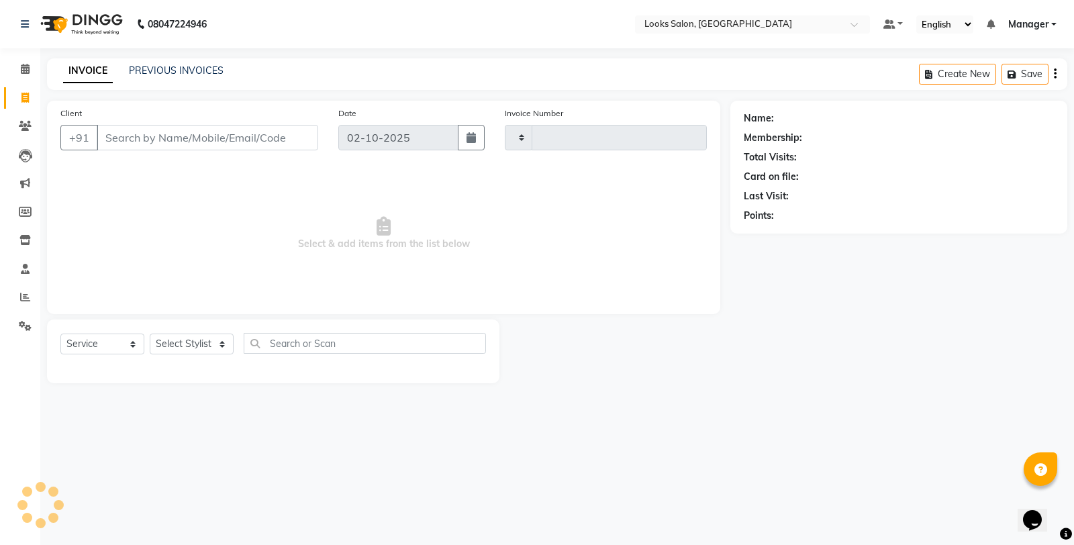
type input "0428"
select select "8126"
click at [168, 72] on link "PREVIOUS INVOICES" at bounding box center [176, 70] width 95 height 12
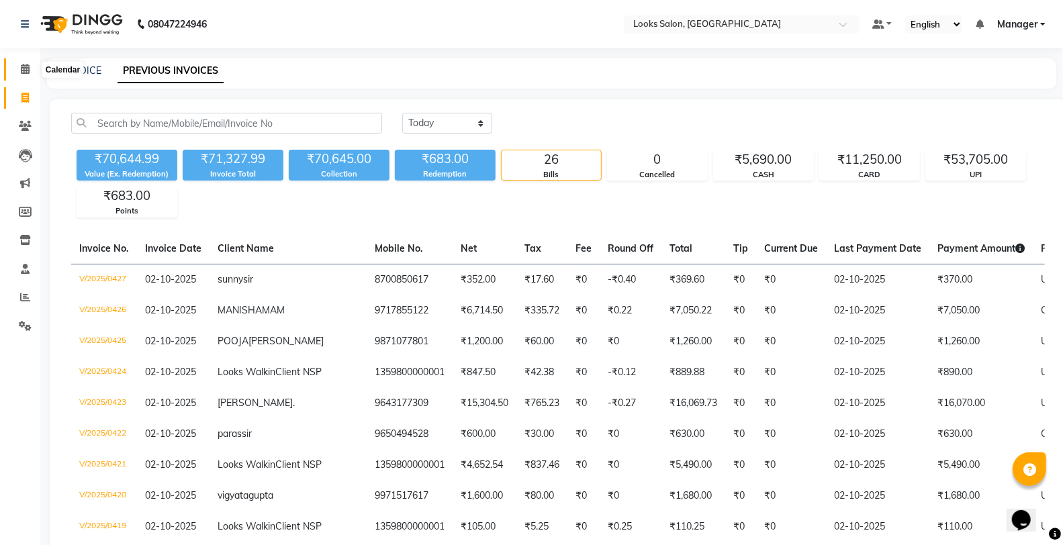
click at [30, 68] on span at bounding box center [24, 69] width 23 height 15
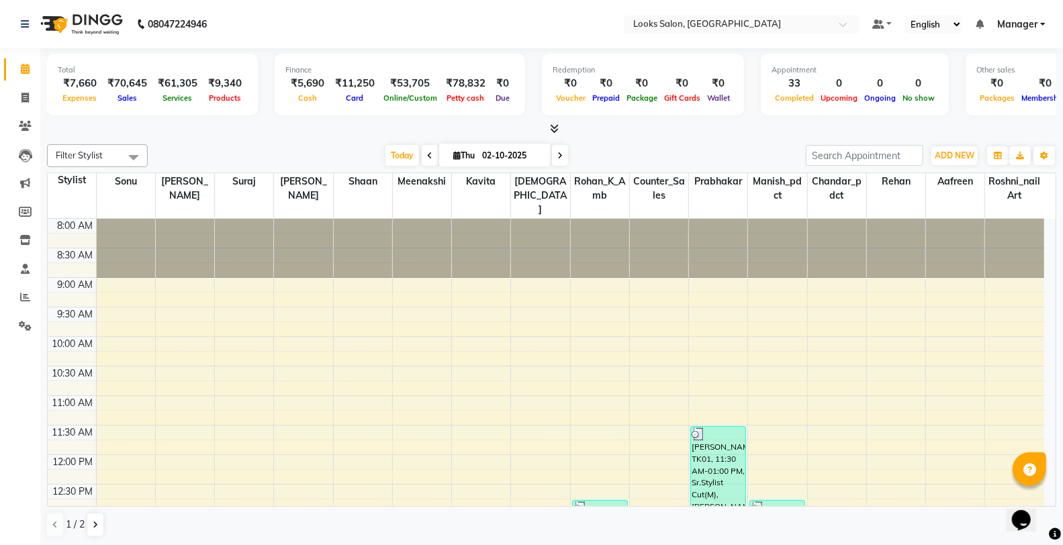
click at [766, 60] on div "Appointment 33 Completed 0 Upcoming 0 Ongoing 0 No show" at bounding box center [855, 85] width 188 height 62
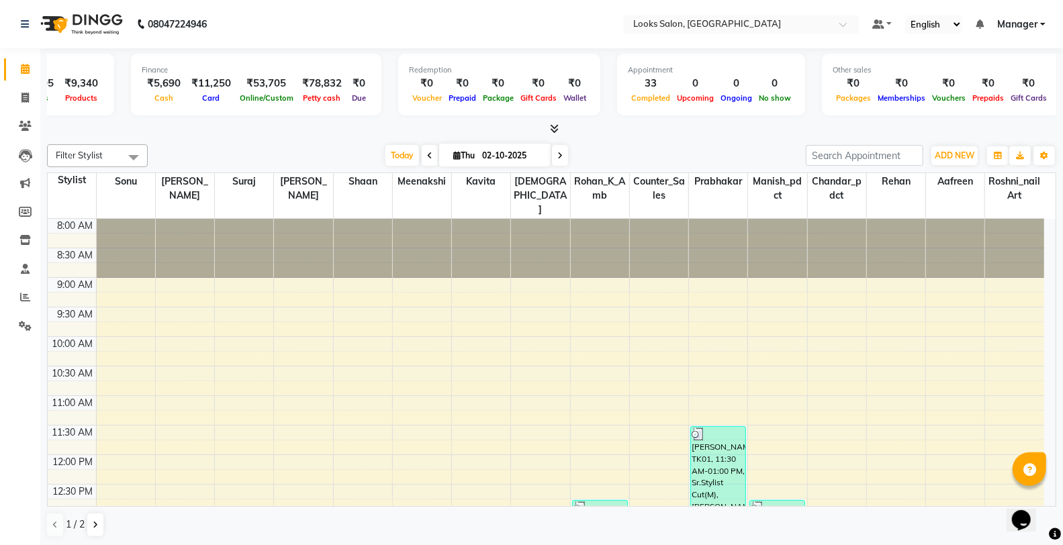
scroll to position [0, 144]
click at [64, 87] on div "₹9,340" at bounding box center [80, 83] width 44 height 15
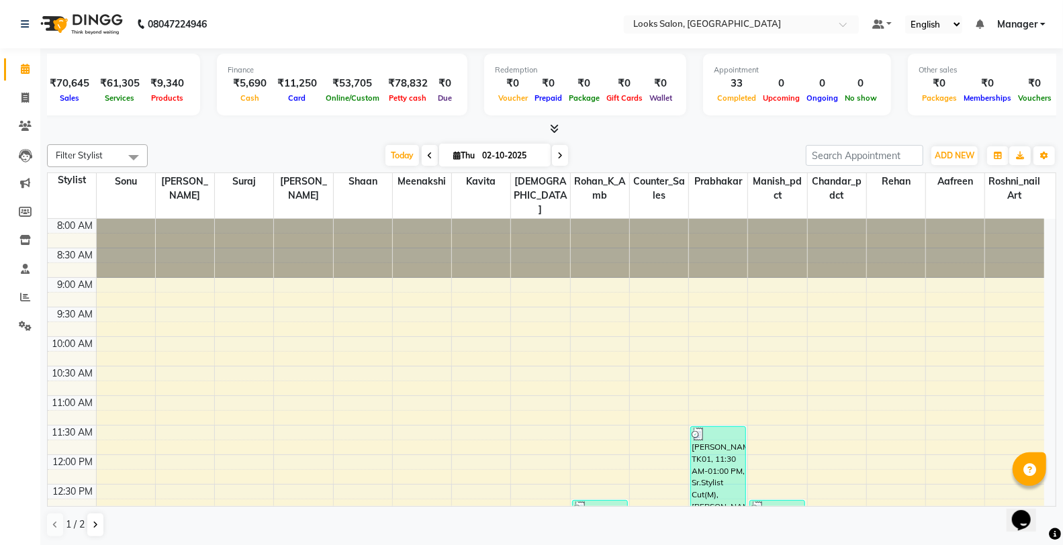
scroll to position [0, 0]
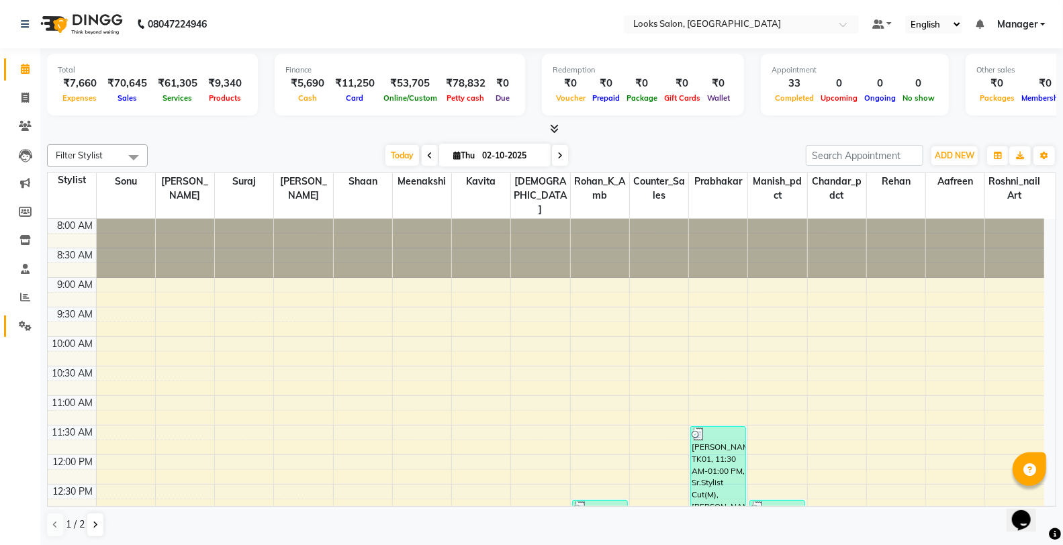
click at [19, 321] on icon at bounding box center [25, 326] width 13 height 10
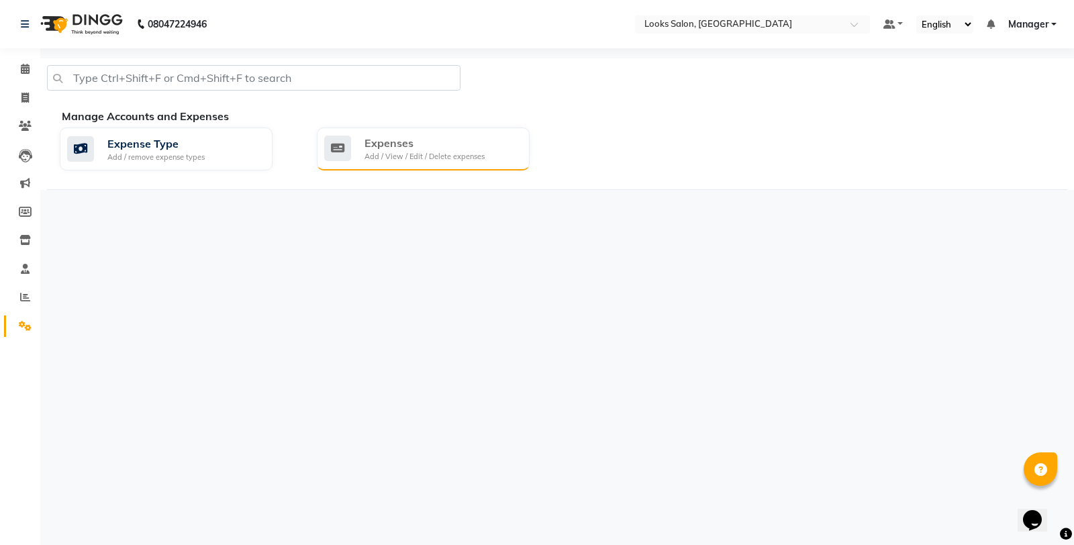
click at [426, 151] on div "Add / View / Edit / Delete expenses" at bounding box center [425, 156] width 120 height 11
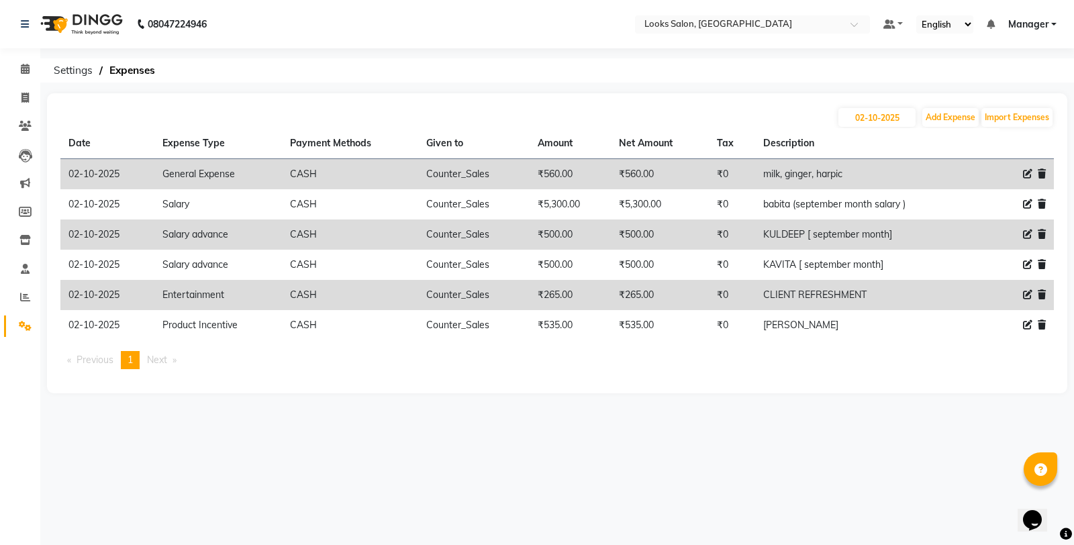
click at [38, 67] on li "Calendar" at bounding box center [20, 69] width 40 height 29
click at [25, 67] on icon at bounding box center [25, 69] width 9 height 10
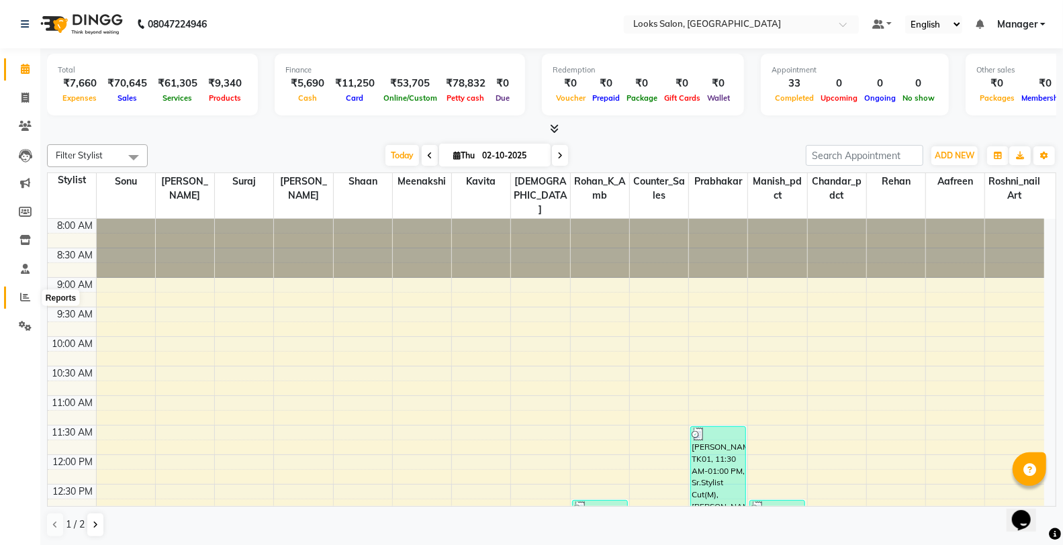
click at [26, 297] on icon at bounding box center [25, 297] width 10 height 10
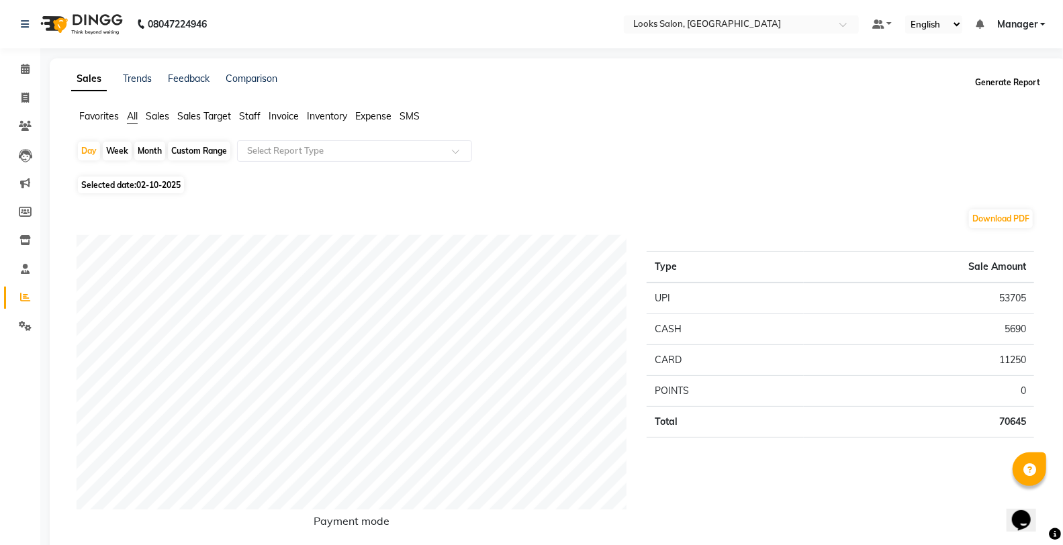
click at [972, 89] on button "Generate Report" at bounding box center [1007, 82] width 72 height 19
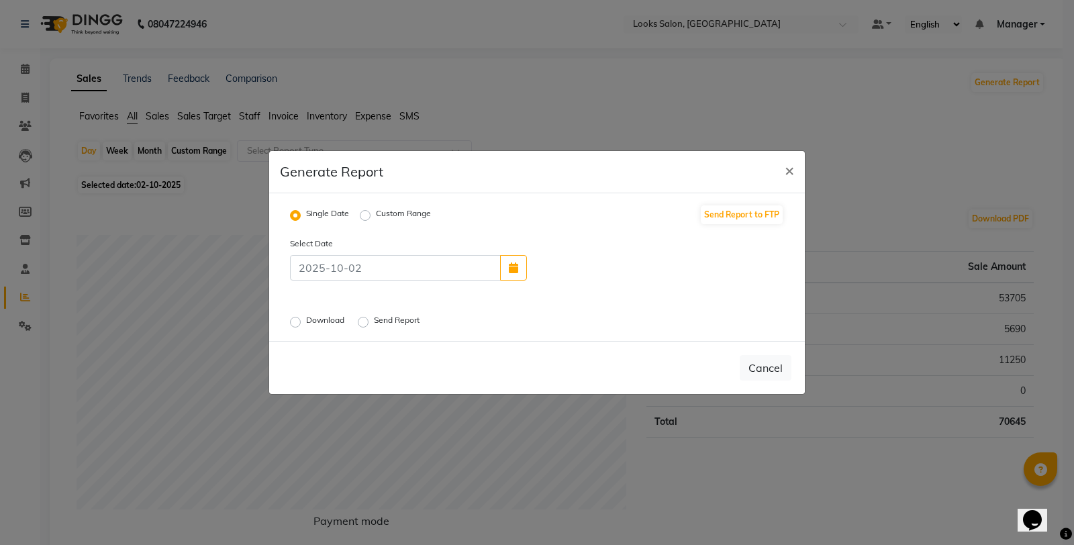
drag, startPoint x: 364, startPoint y: 324, endPoint x: 436, endPoint y: 340, distance: 74.3
click at [374, 324] on label "Send Report" at bounding box center [398, 322] width 48 height 16
click at [365, 324] on input "Send Report" at bounding box center [364, 322] width 9 height 9
click at [775, 372] on button "Send" at bounding box center [771, 368] width 42 height 24
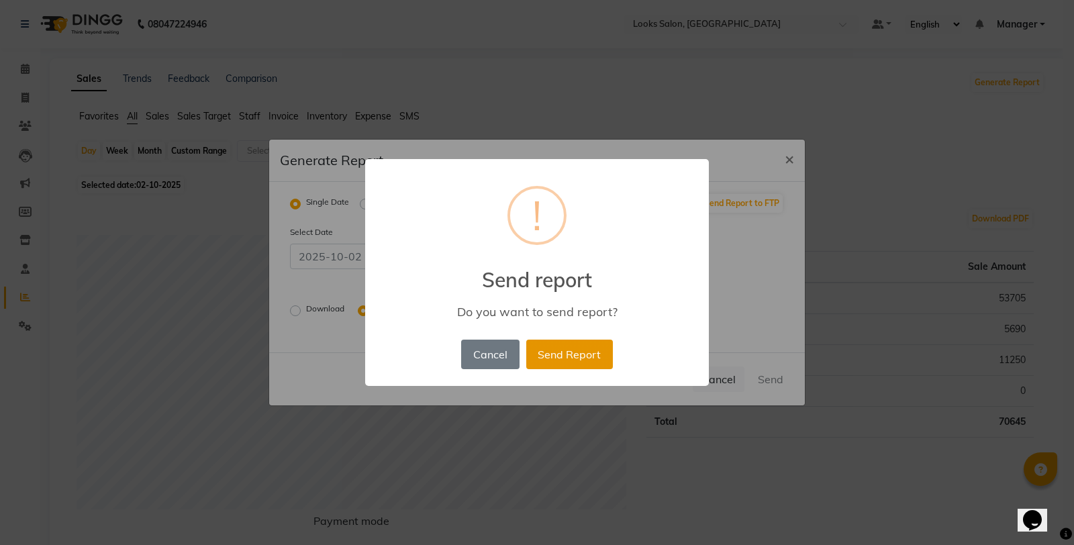
click at [581, 342] on button "Send Report" at bounding box center [569, 355] width 87 height 30
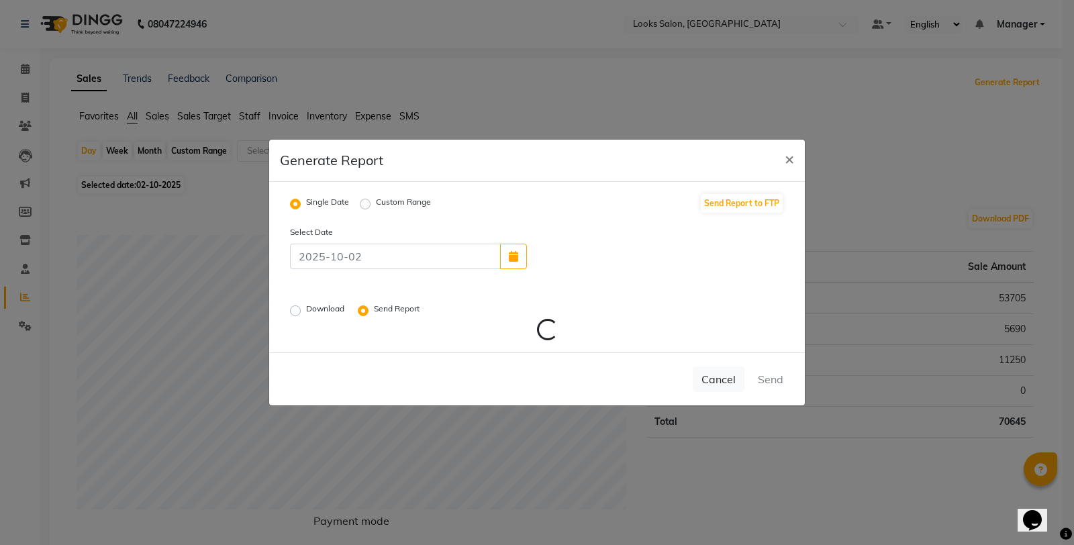
radio input "false"
